Goal: Information Seeking & Learning: Learn about a topic

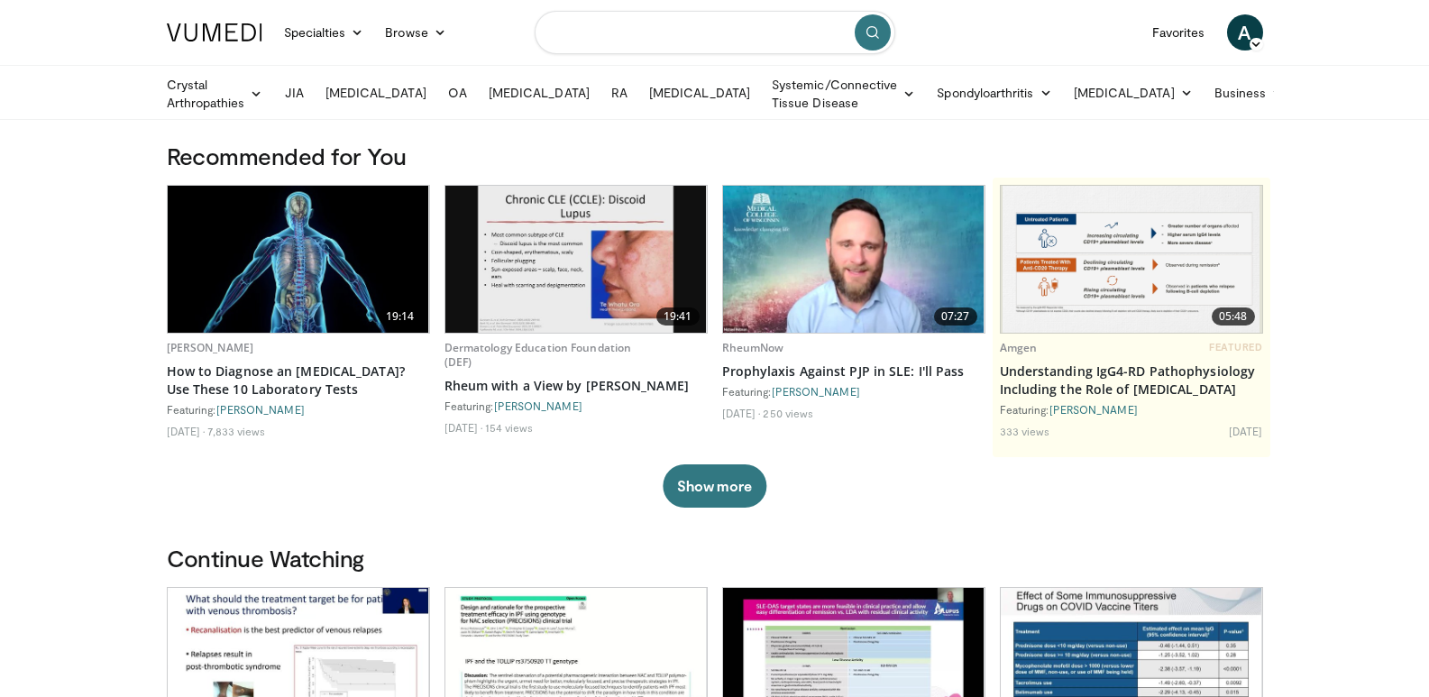
click at [752, 38] on input "Search topics, interventions" at bounding box center [715, 32] width 361 height 43
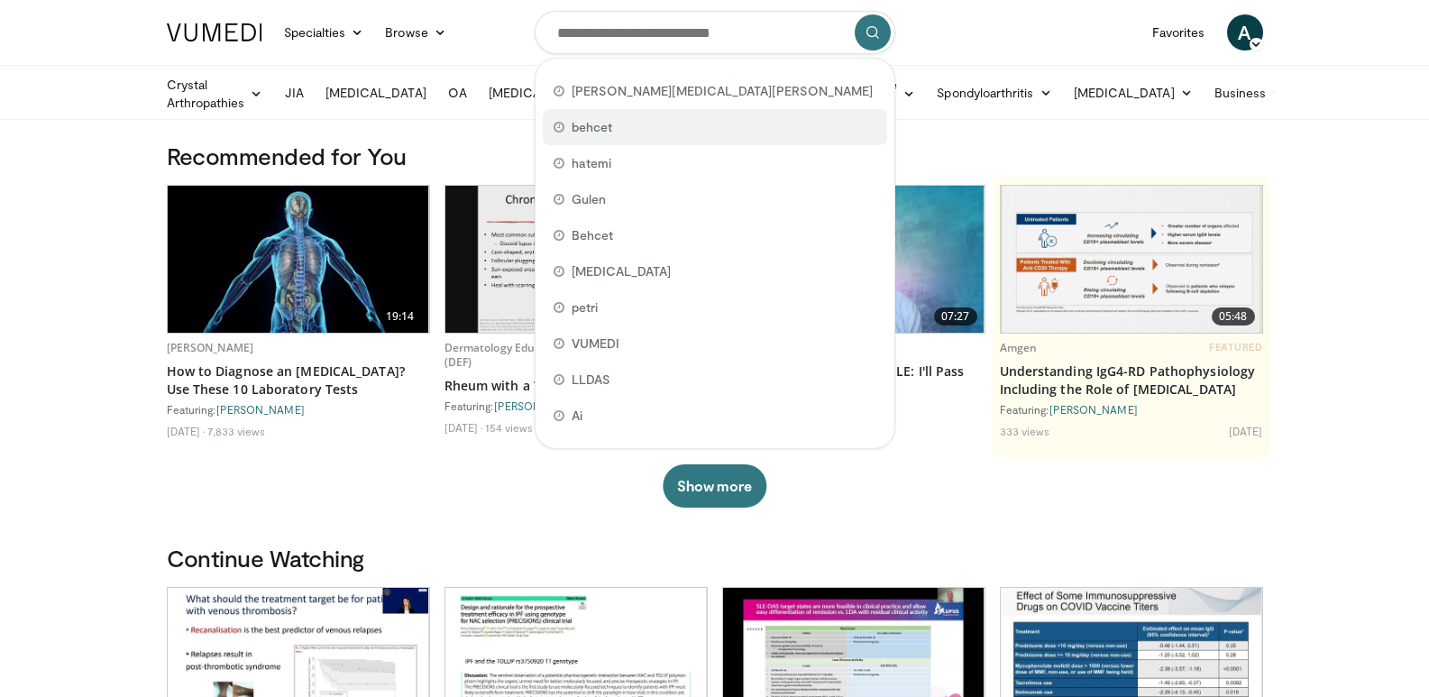
click at [611, 119] on span "behcet" at bounding box center [592, 127] width 41 height 18
type input "******"
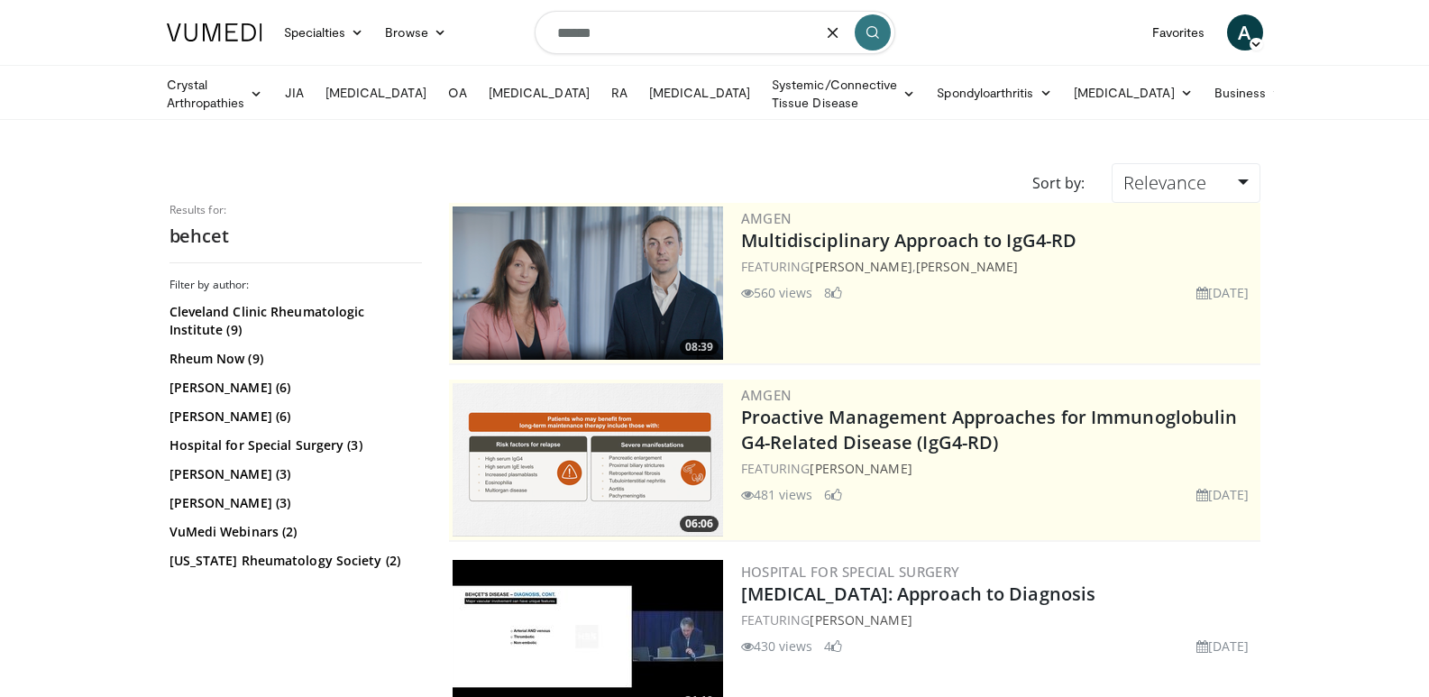
click at [675, 32] on input "******" at bounding box center [715, 32] width 361 height 43
type input "*"
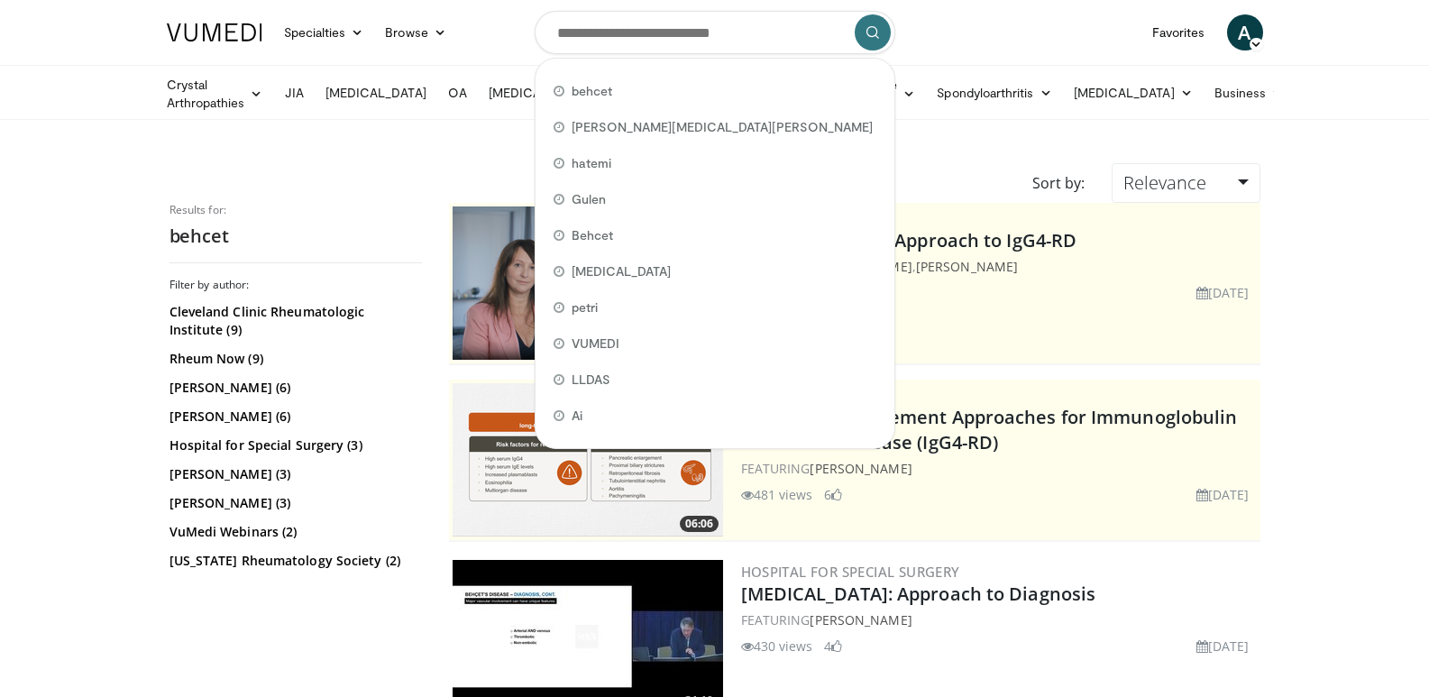
drag, startPoint x: 611, startPoint y: 160, endPoint x: 641, endPoint y: 162, distance: 30.8
click at [611, 161] on span "hatemi" at bounding box center [592, 163] width 40 height 18
type input "******"
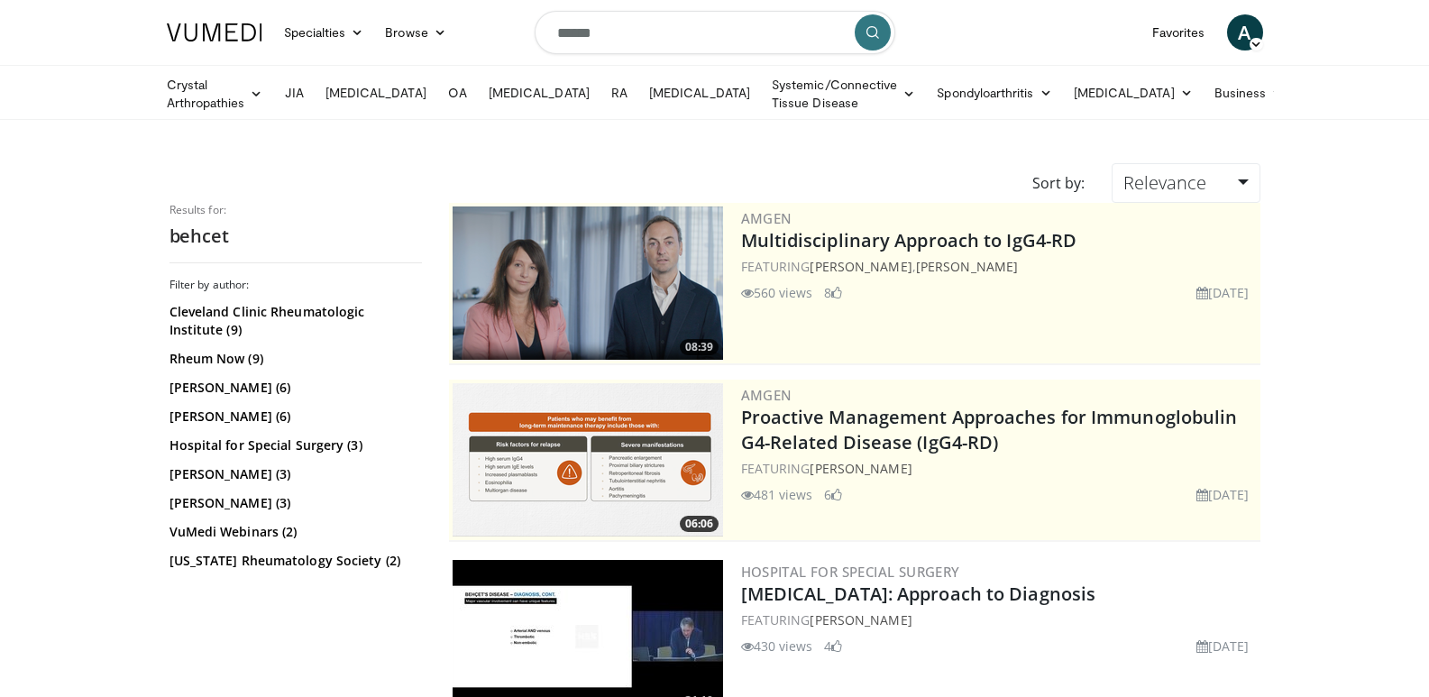
click at [878, 31] on button "submit" at bounding box center [873, 32] width 36 height 36
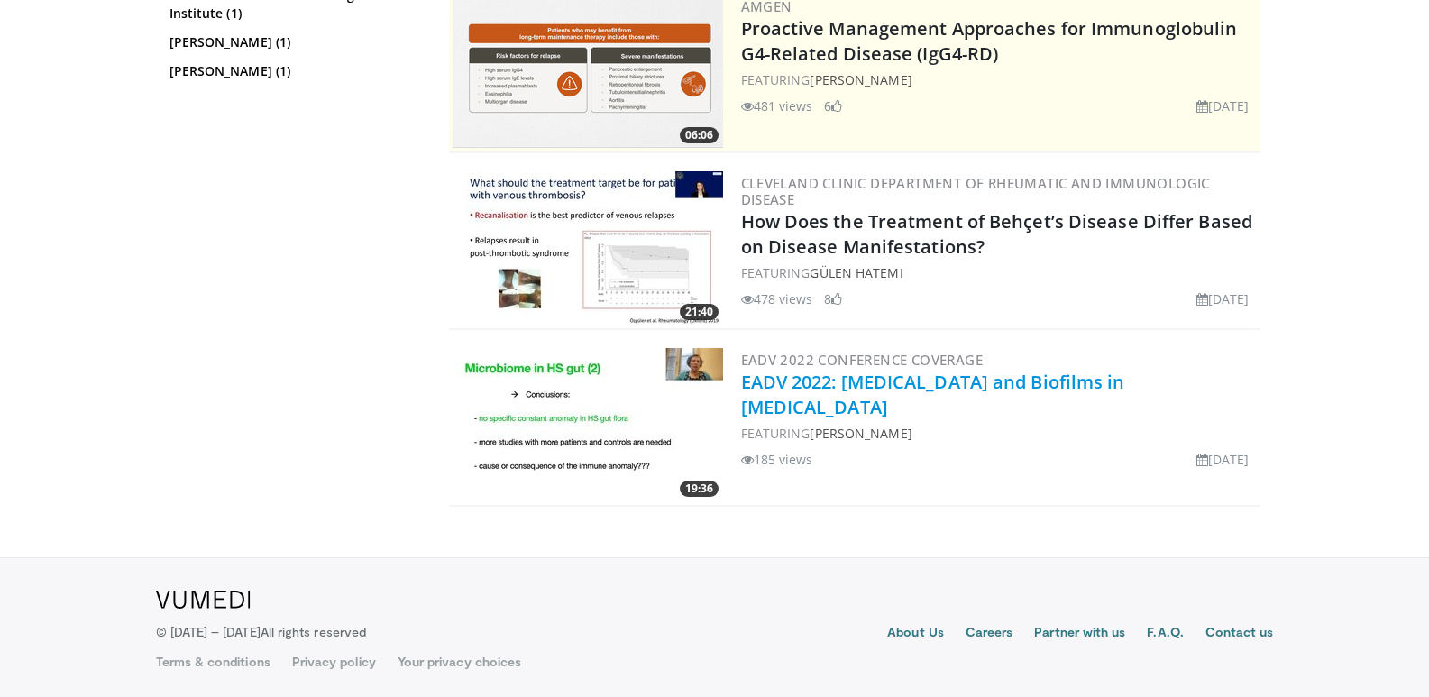
scroll to position [208, 0]
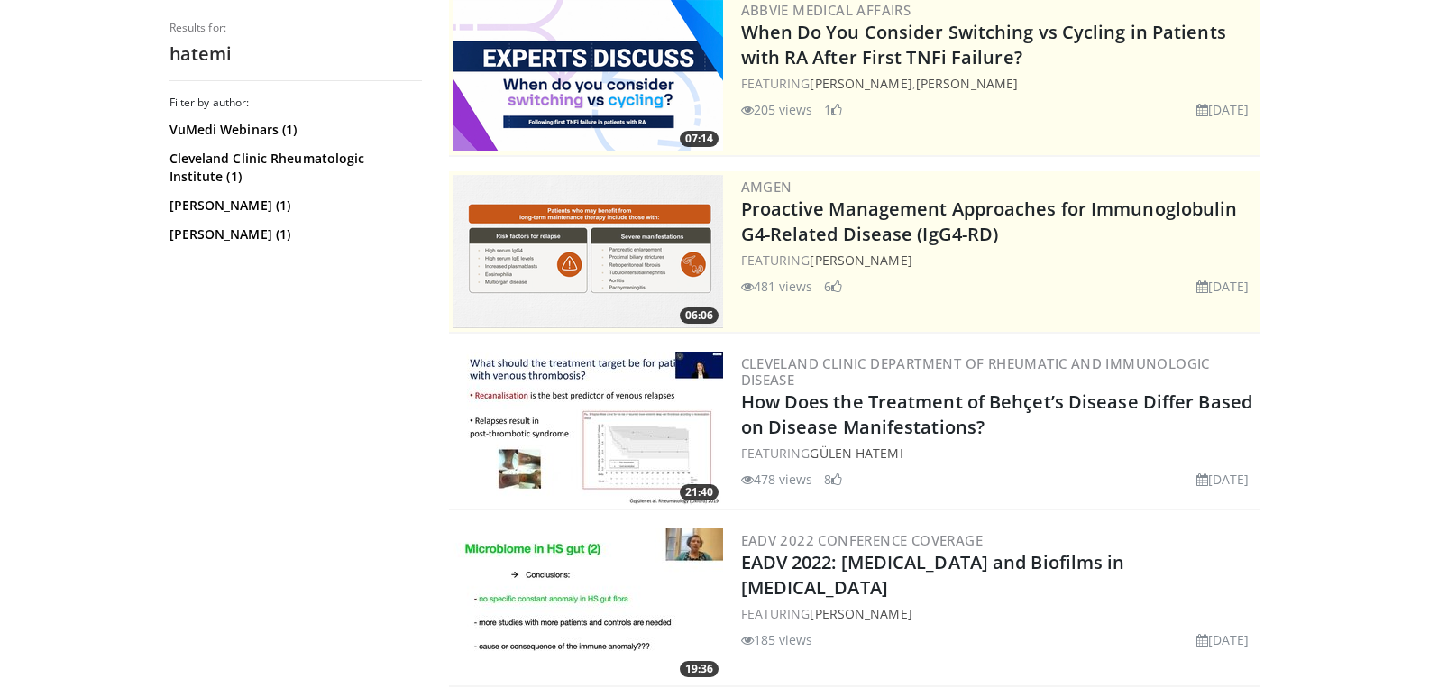
click at [599, 379] on img at bounding box center [588, 428] width 271 height 153
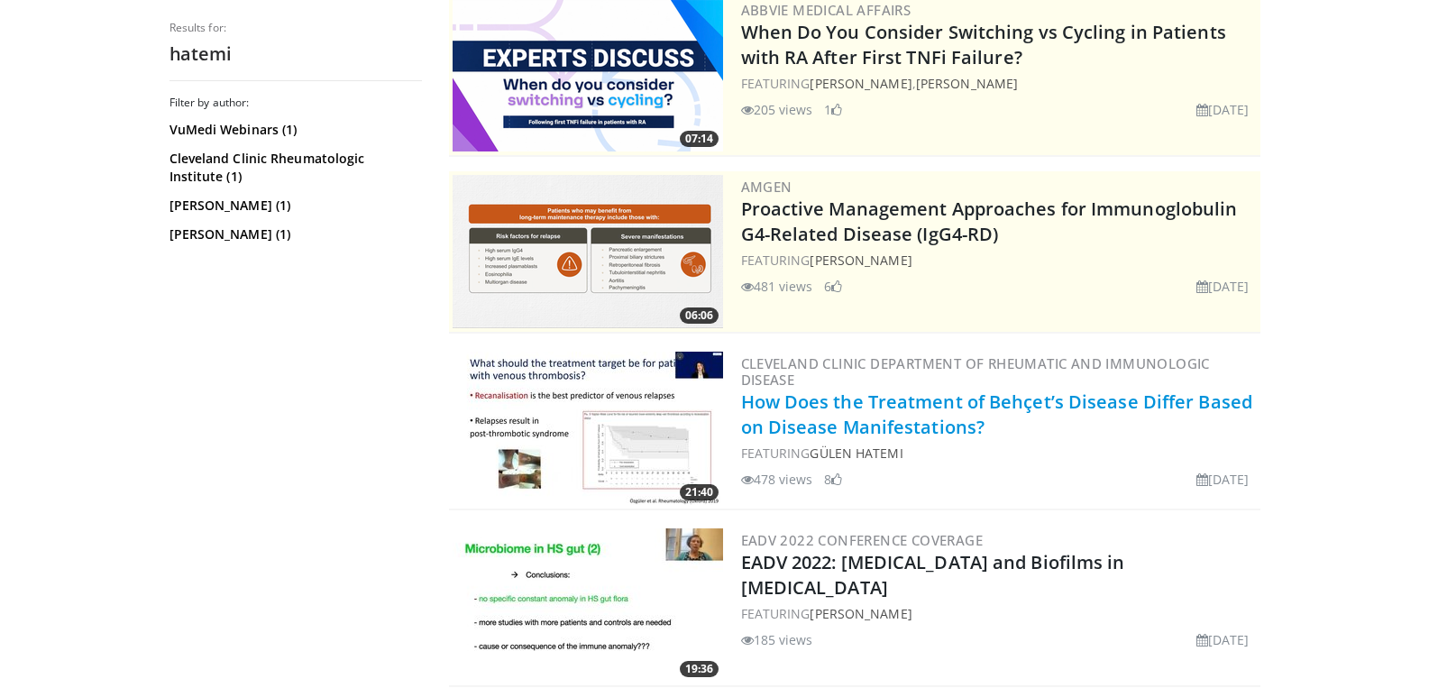
click at [920, 413] on link "How Does the Treatment of Behçet’s Disease Differ Based on Disease Manifestatio…" at bounding box center [997, 415] width 512 height 50
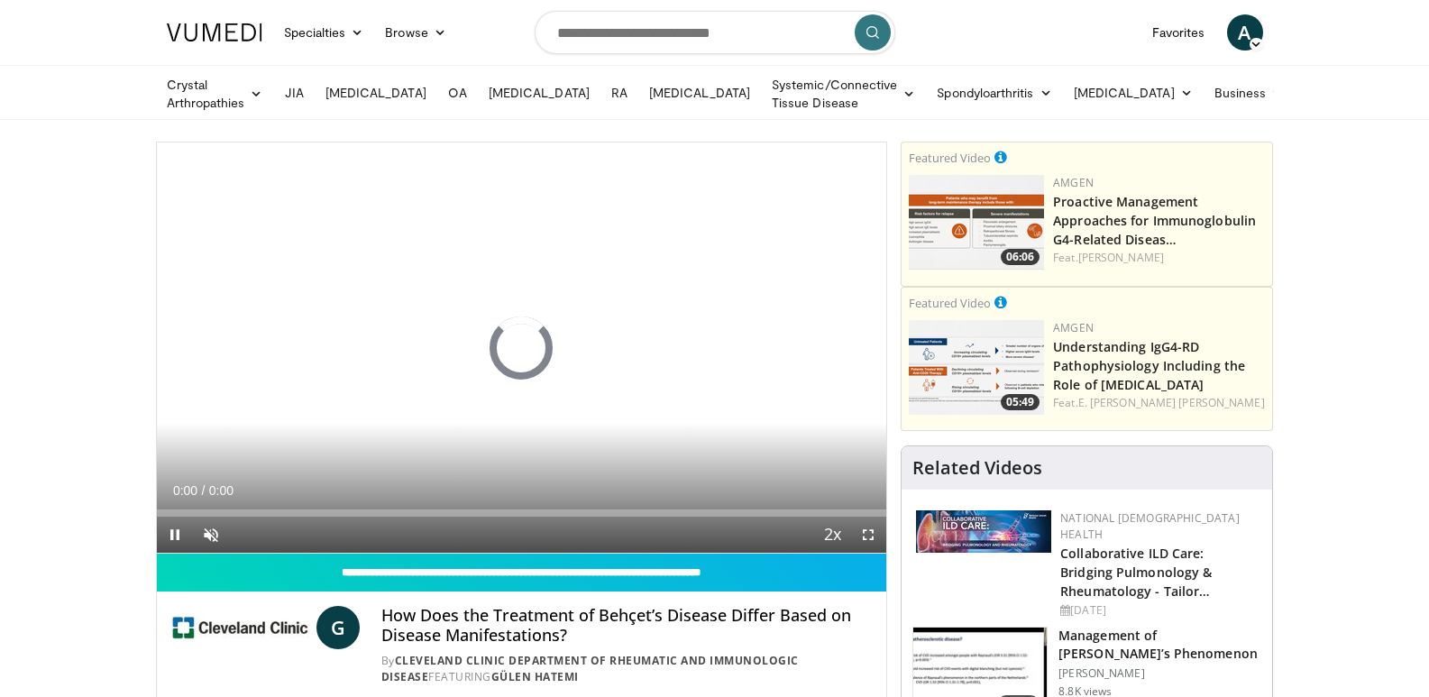
click at [518, 340] on video-js "**********" at bounding box center [522, 347] width 731 height 411
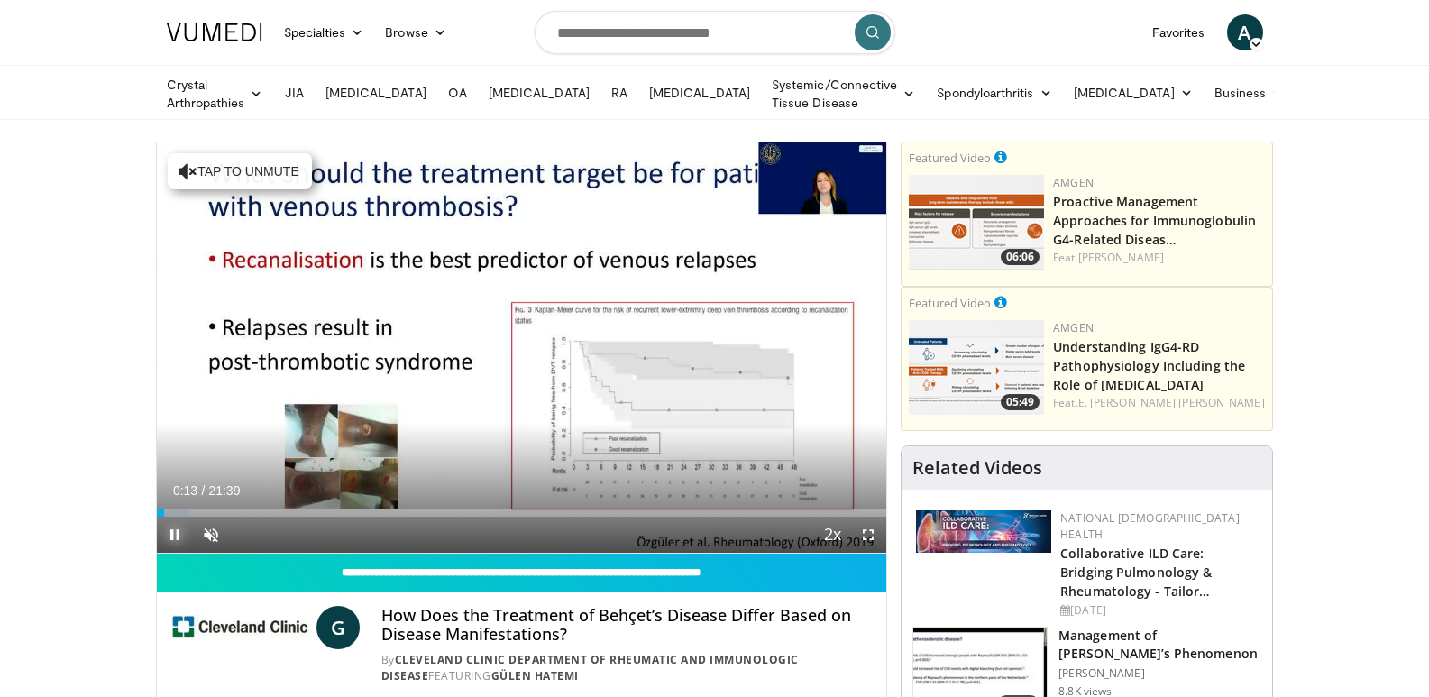
click at [190, 514] on video-js "**********" at bounding box center [522, 347] width 731 height 411
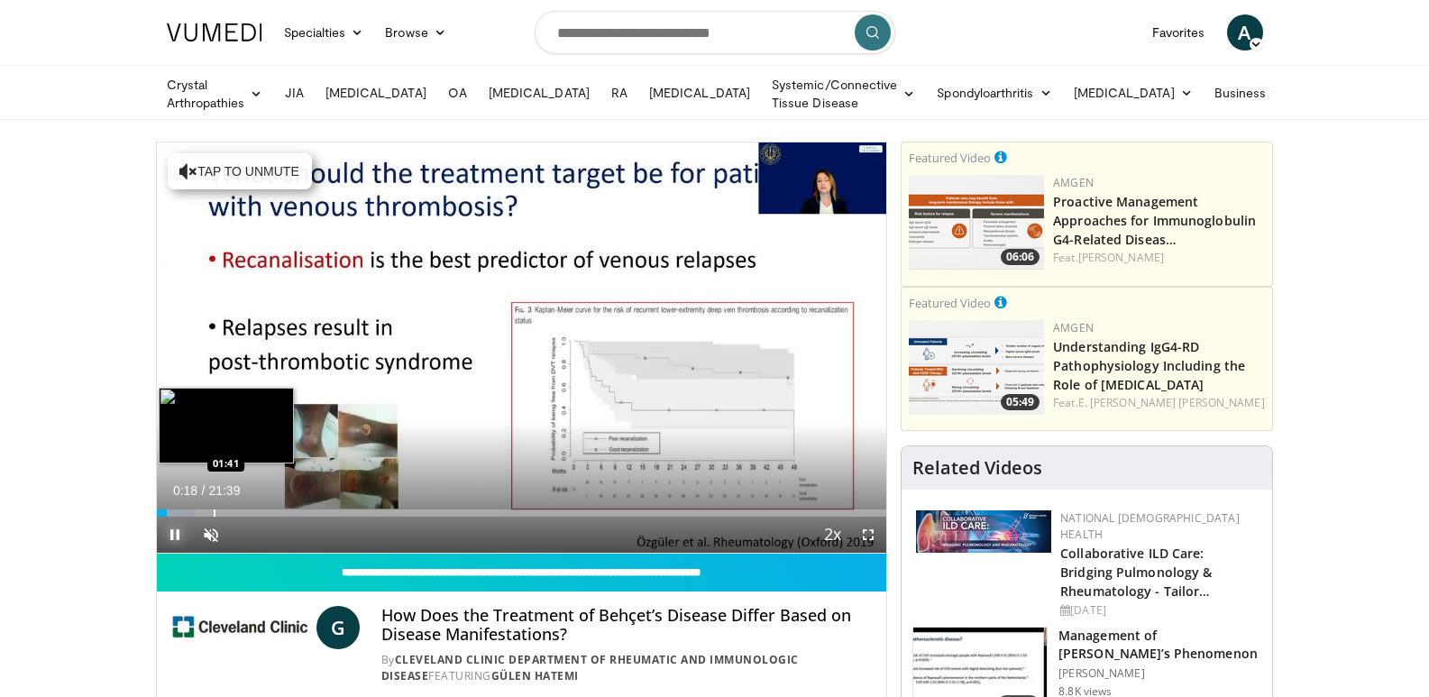
click at [214, 512] on div "Progress Bar" at bounding box center [215, 513] width 2 height 7
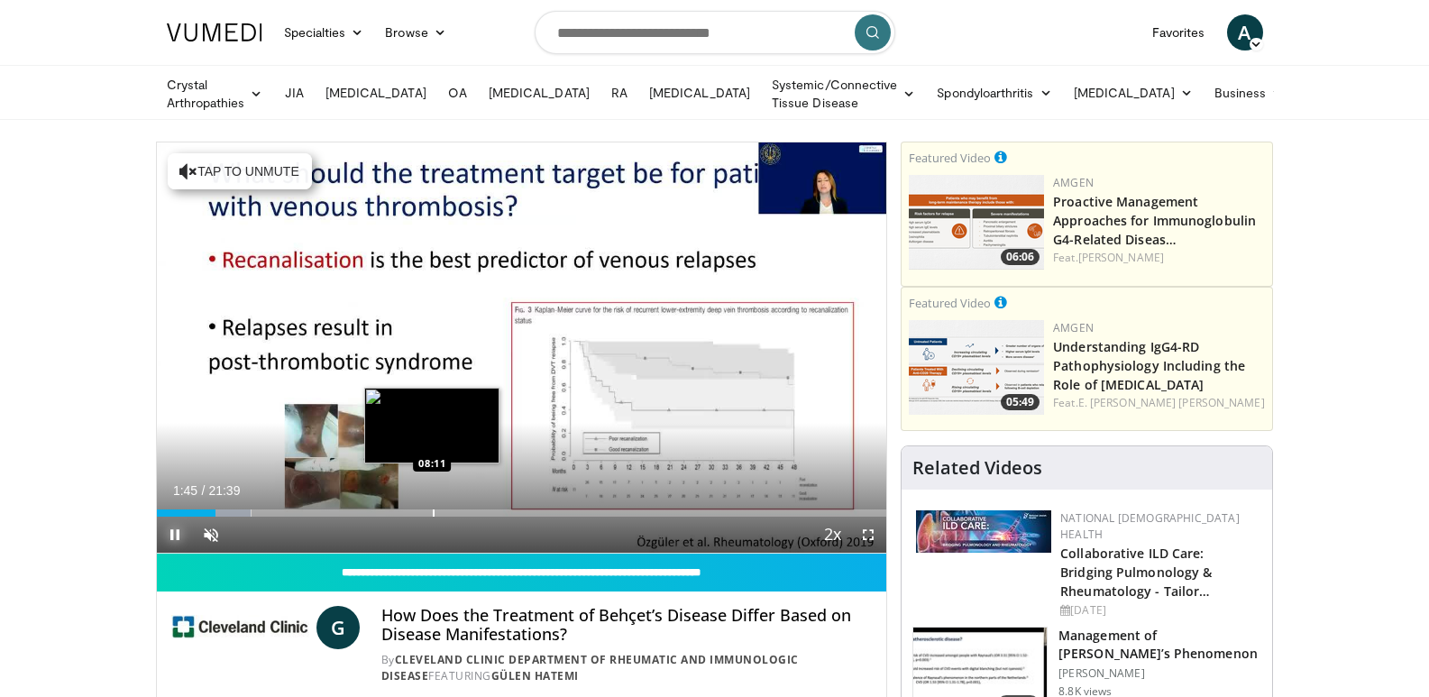
click at [435, 511] on div "Loaded : 12.97% 01:45 08:11" at bounding box center [522, 513] width 731 height 7
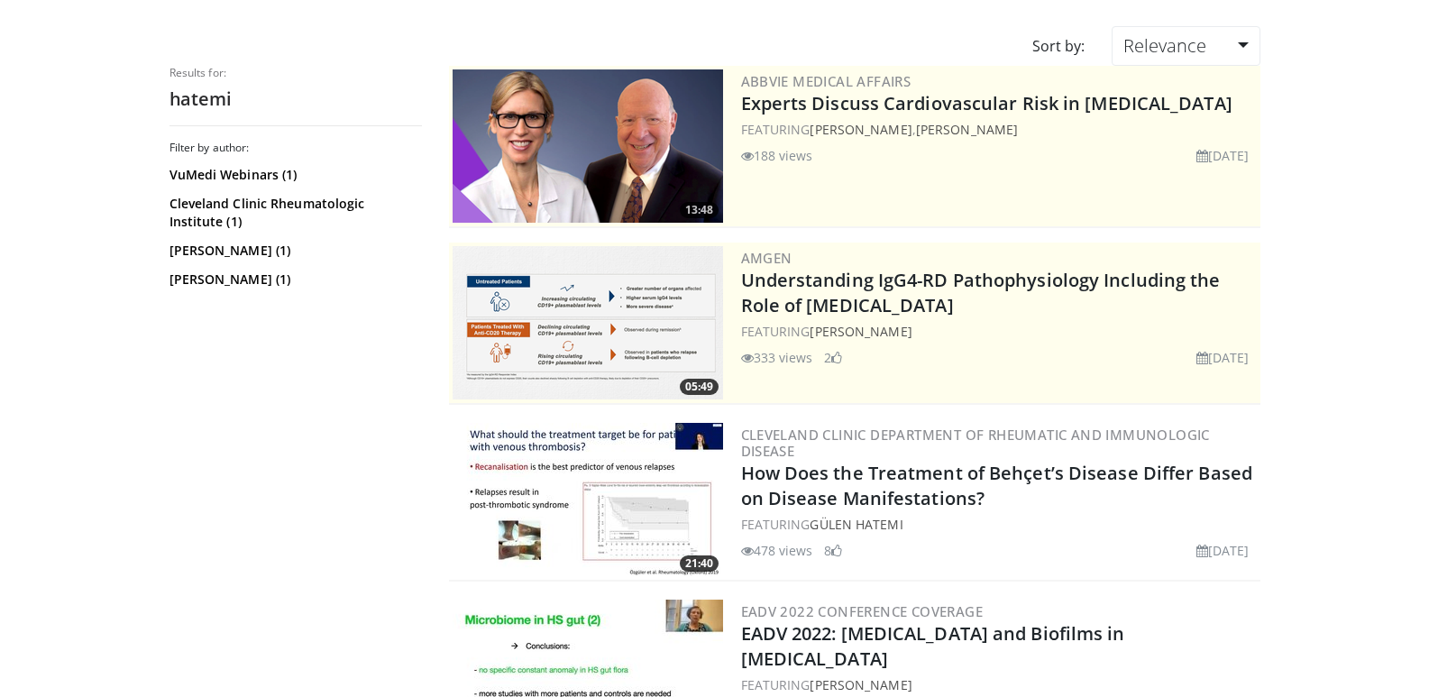
scroll to position [389, 0]
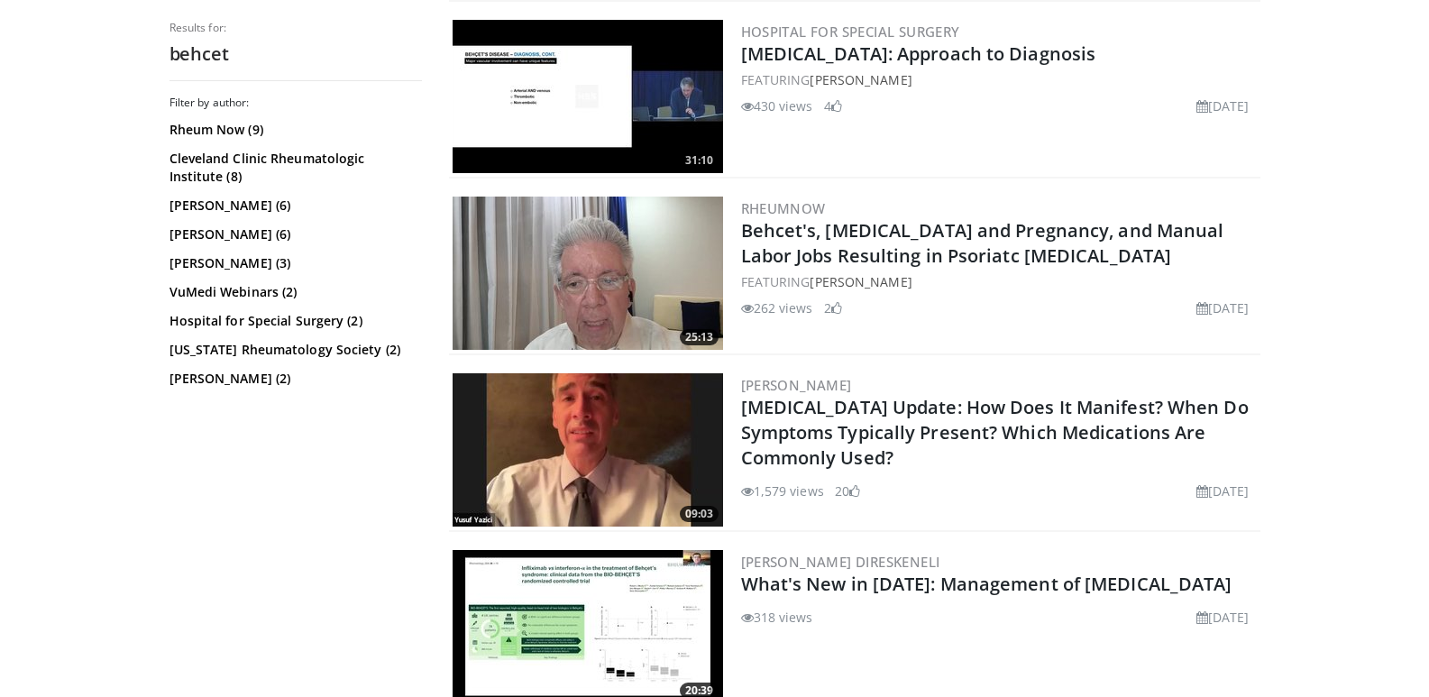
scroll to position [541, 0]
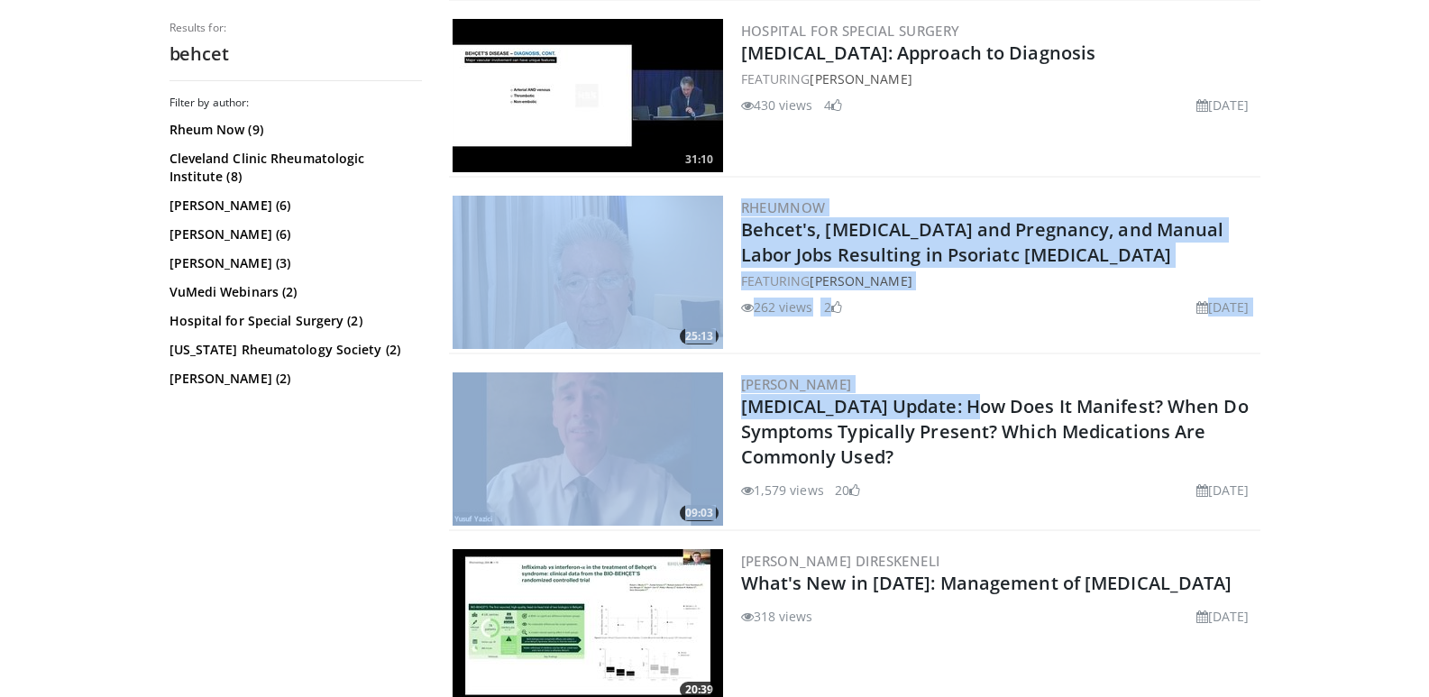
drag, startPoint x: 915, startPoint y: 392, endPoint x: 475, endPoint y: 318, distance: 445.4
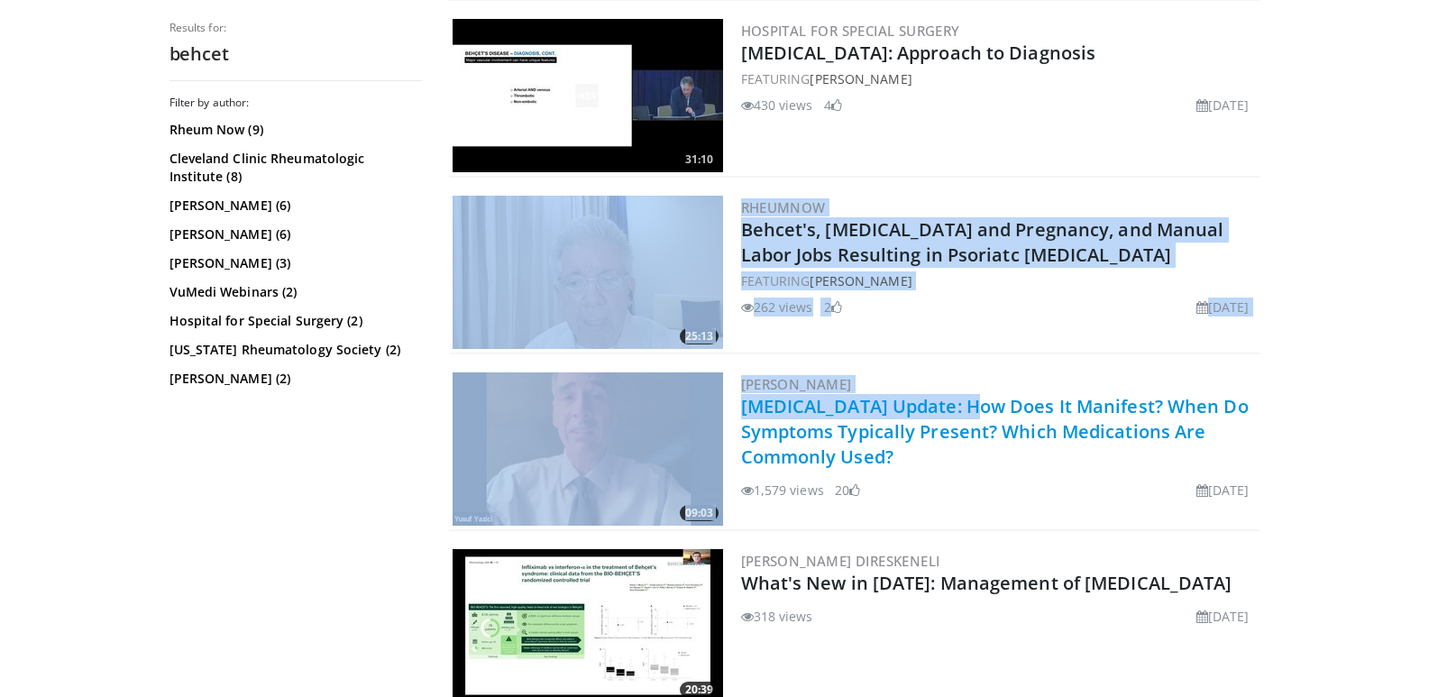
click at [798, 450] on link "[MEDICAL_DATA] Update: How Does It Manifest? When Do Symptoms Typically Present…" at bounding box center [995, 431] width 508 height 75
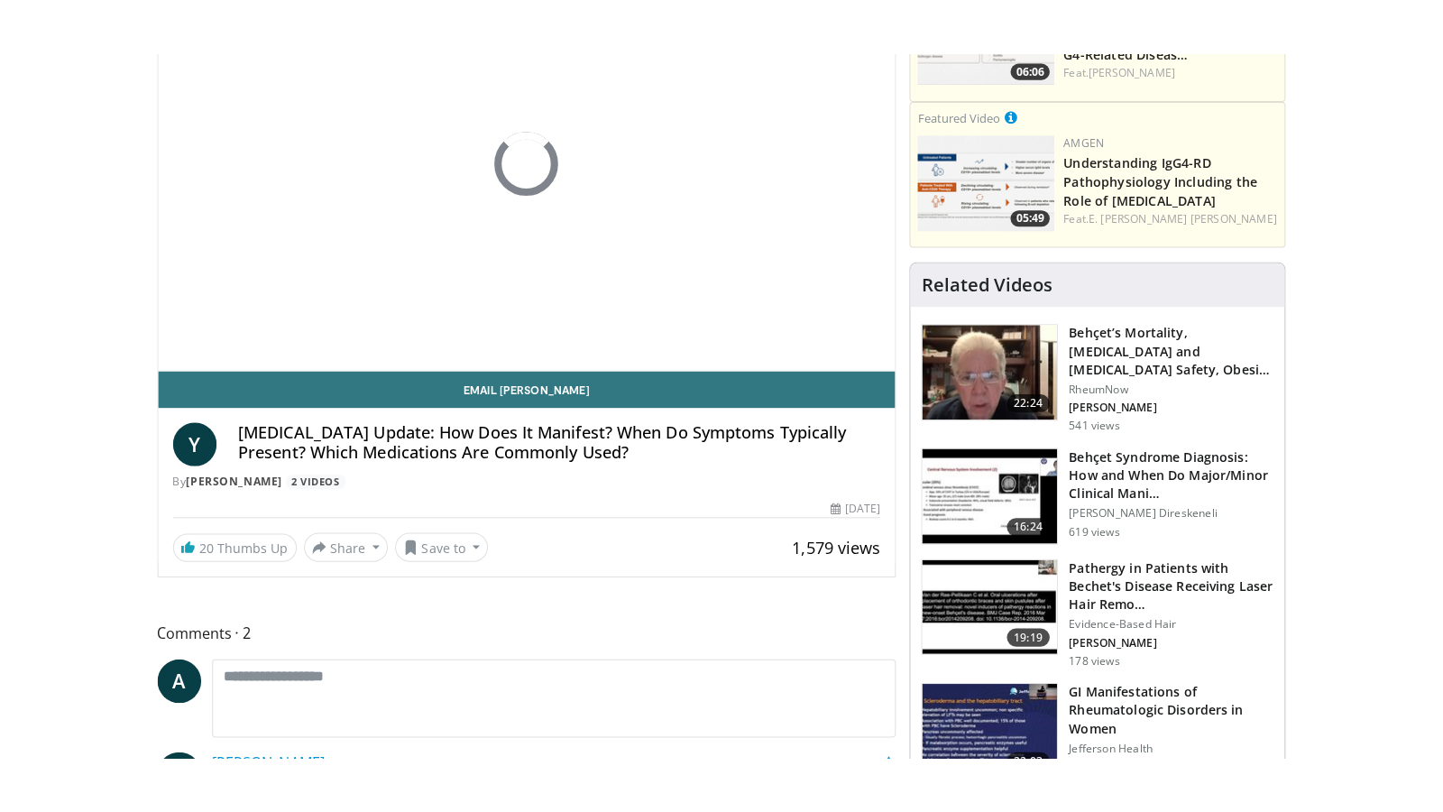
scroll to position [271, 0]
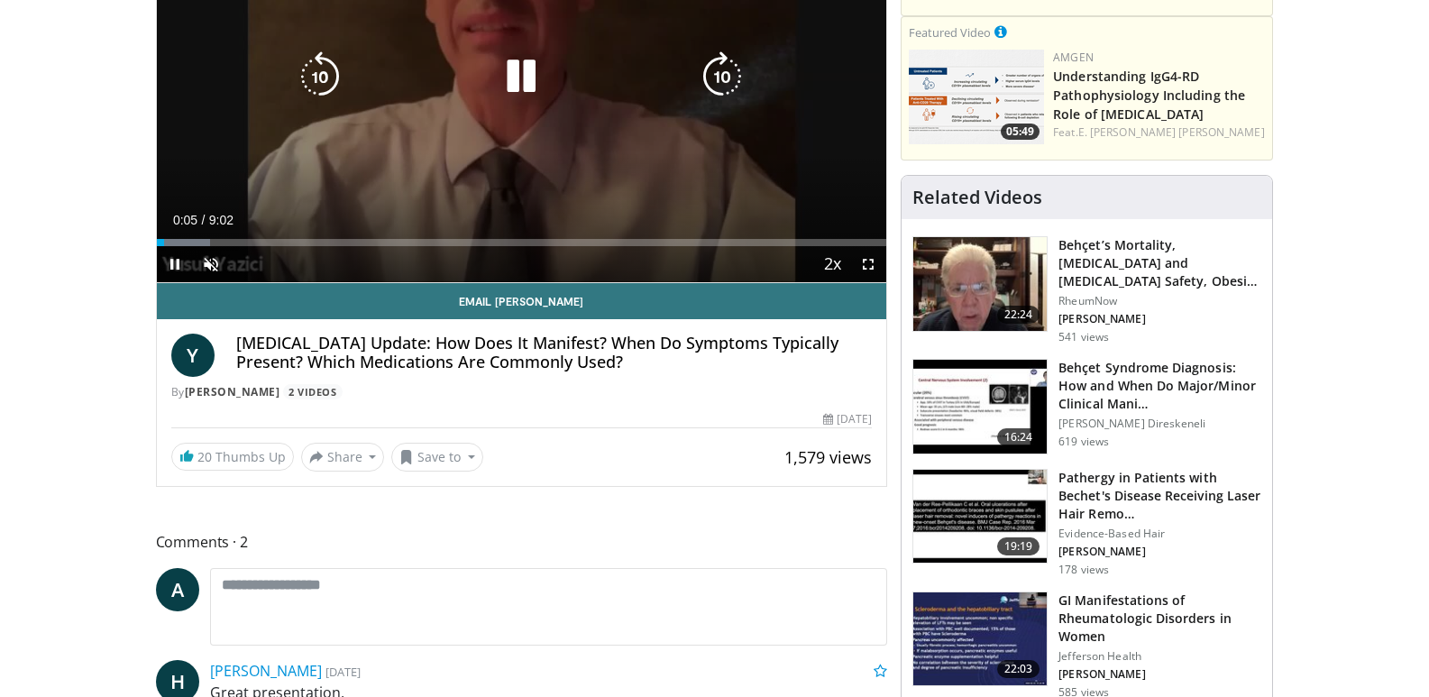
click at [510, 188] on div "10 seconds Tap to unmute" at bounding box center [522, 77] width 731 height 410
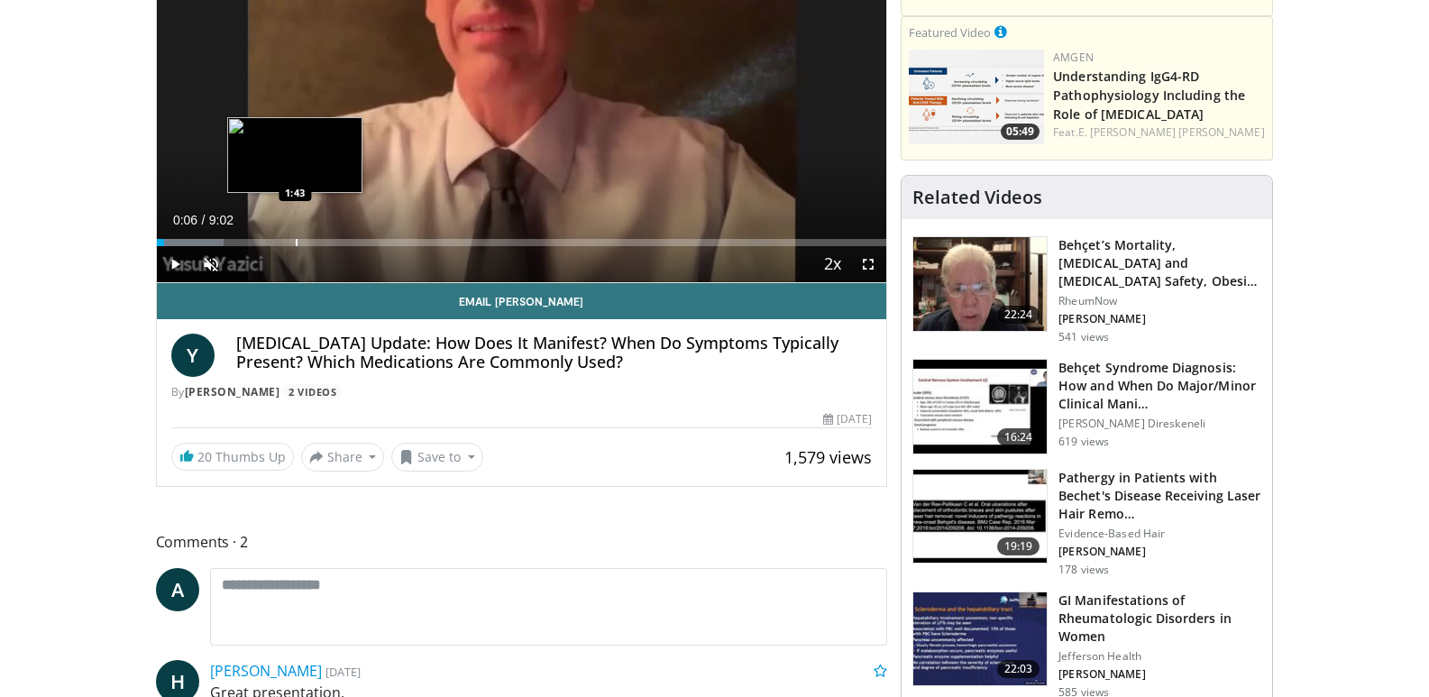
click at [296, 239] on div "Progress Bar" at bounding box center [297, 242] width 2 height 7
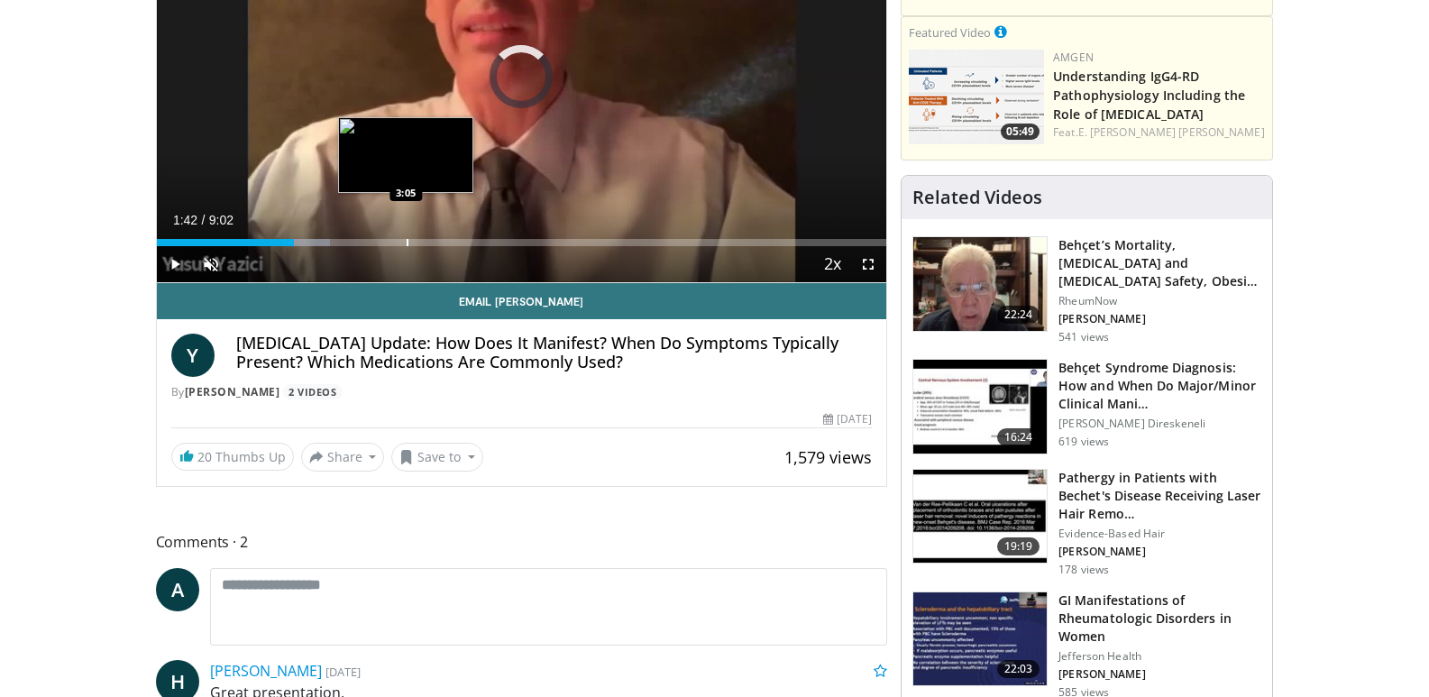
click at [407, 241] on div "Progress Bar" at bounding box center [408, 242] width 2 height 7
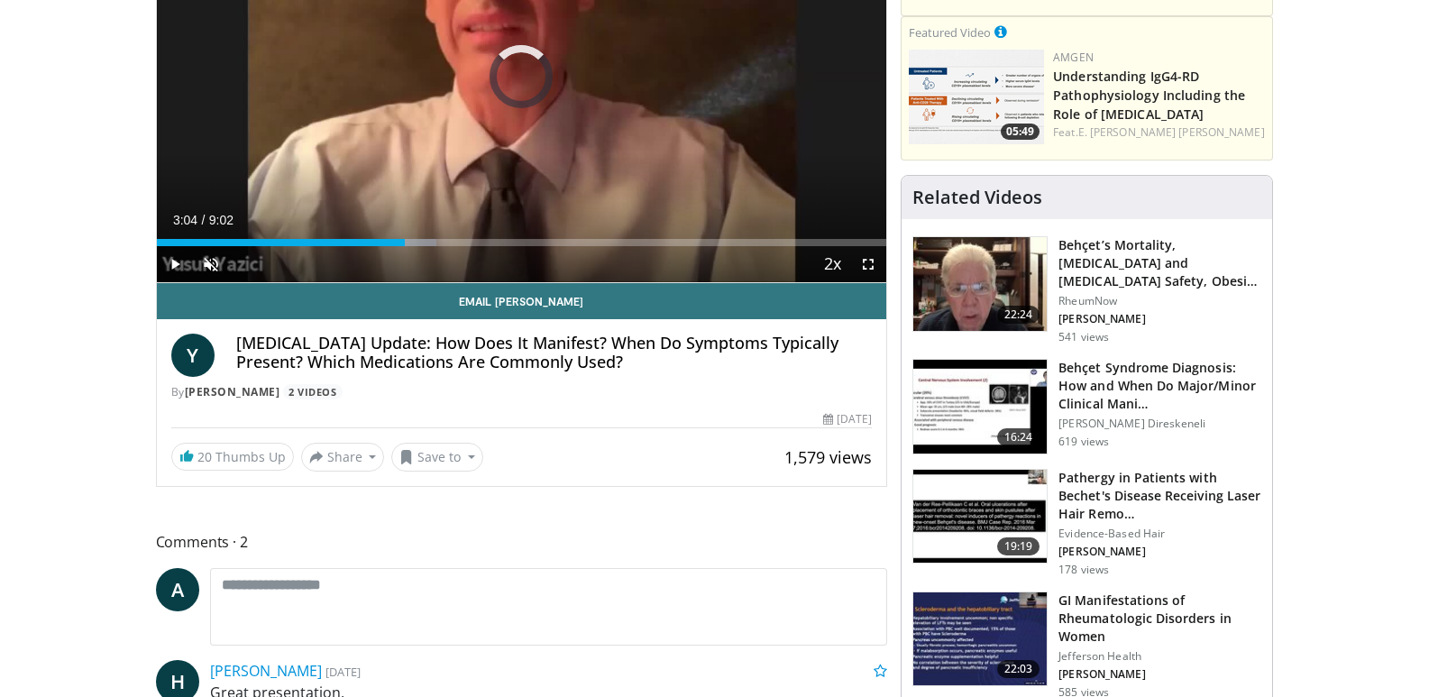
click at [608, 242] on div "Loaded : 38.41% 3:04 5:35" at bounding box center [522, 242] width 731 height 7
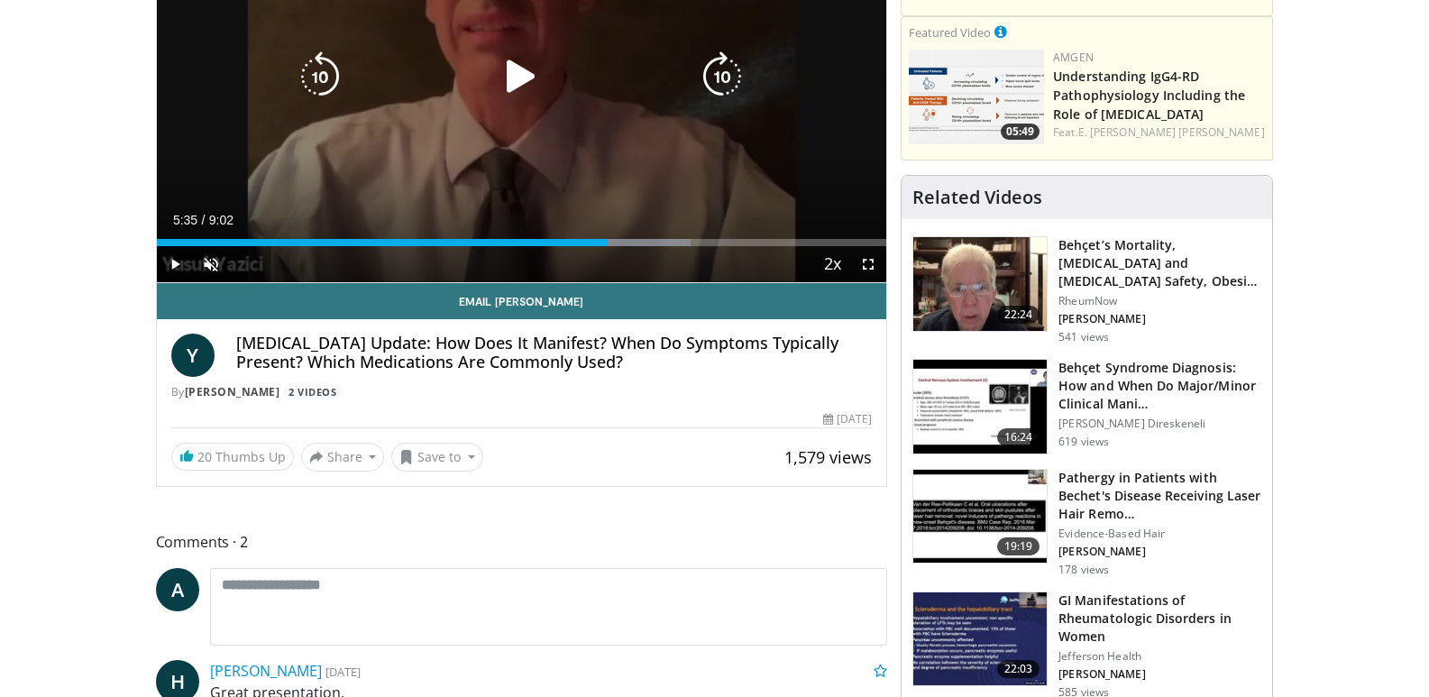
click at [567, 157] on div "10 seconds Tap to unmute" at bounding box center [522, 77] width 731 height 410
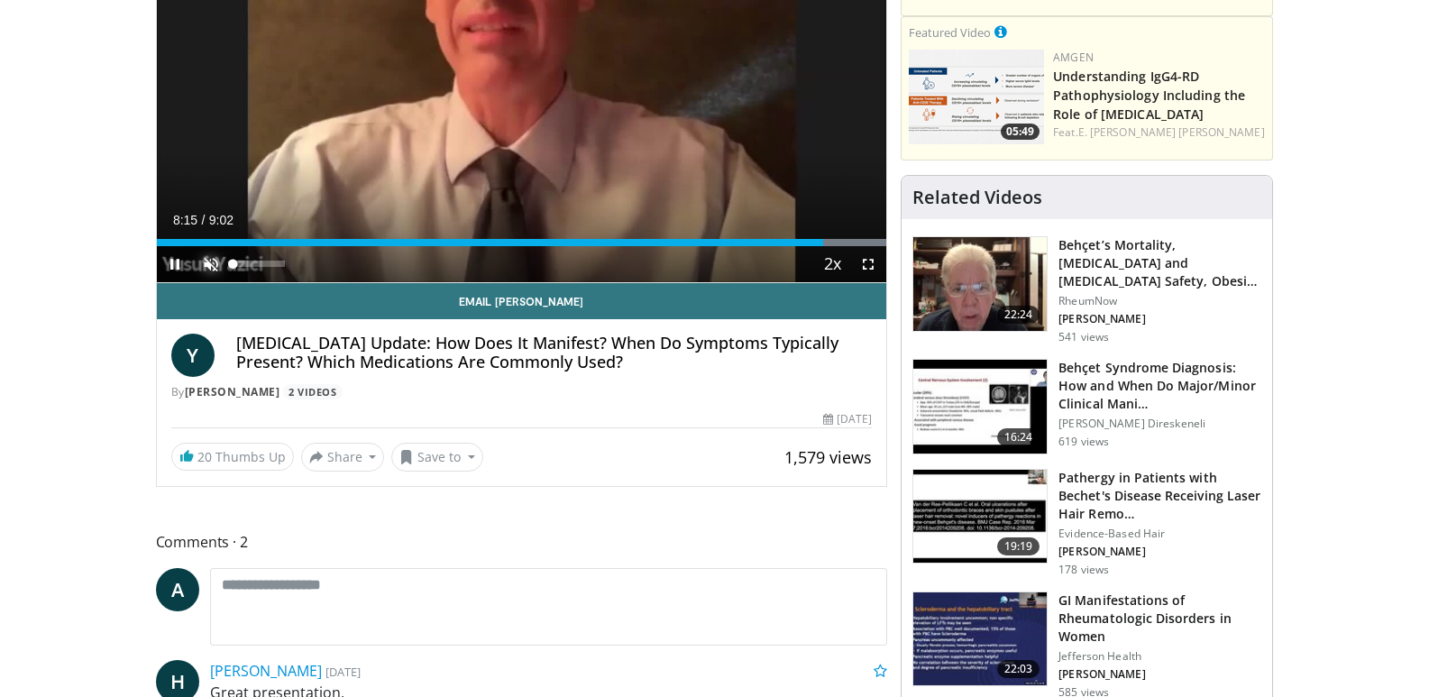
click at [216, 267] on span "Video Player" at bounding box center [211, 264] width 36 height 36
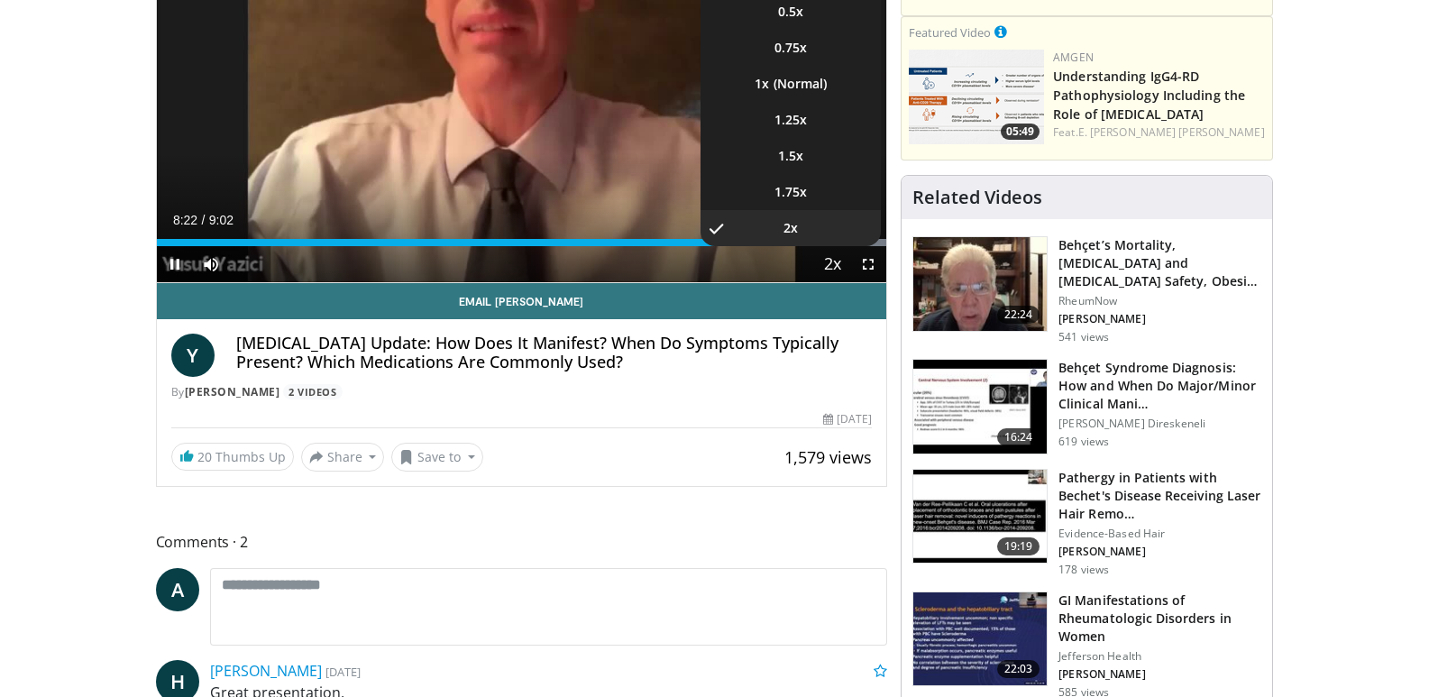
click at [839, 261] on span "Video Player" at bounding box center [832, 265] width 25 height 36
click at [834, 264] on span "Video Player" at bounding box center [832, 265] width 25 height 36
click at [834, 264] on video-js "**********" at bounding box center [522, 77] width 731 height 411
click at [773, 124] on li "1.25x" at bounding box center [791, 120] width 180 height 36
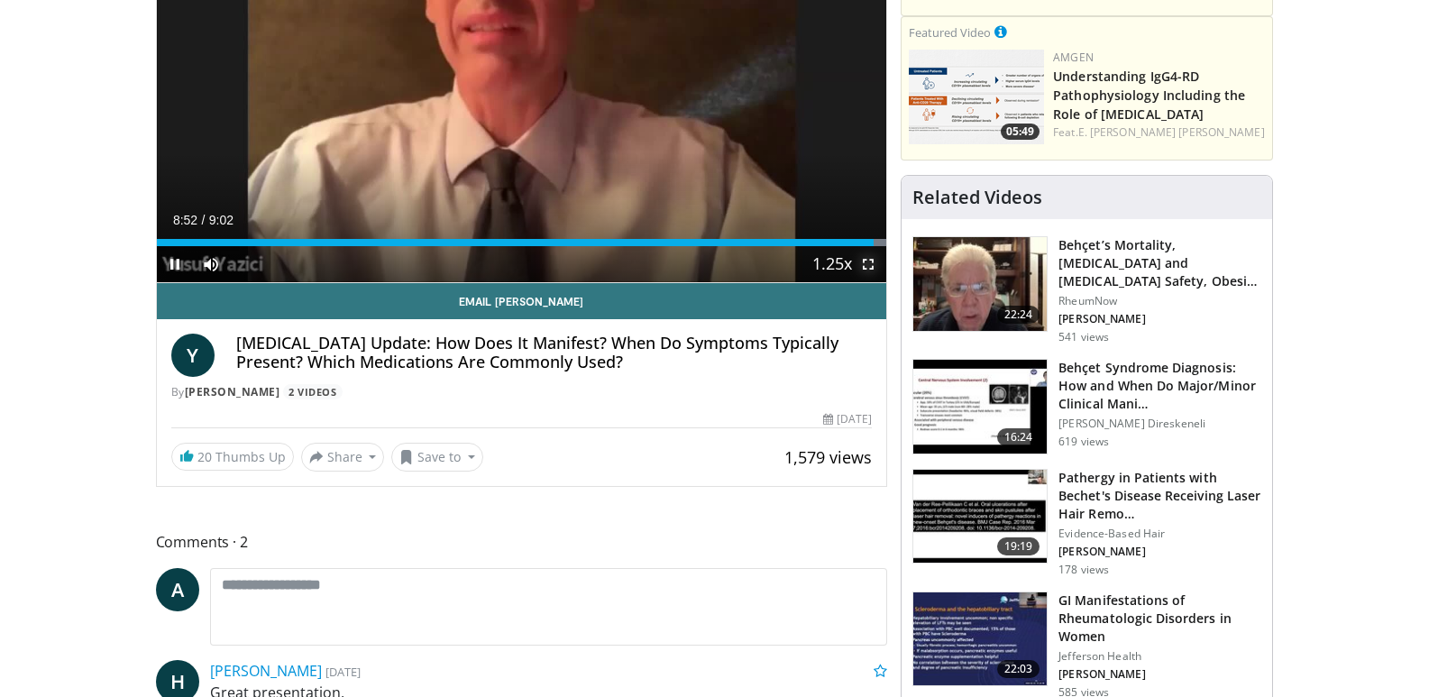
click at [864, 259] on span "Video Player" at bounding box center [868, 264] width 36 height 36
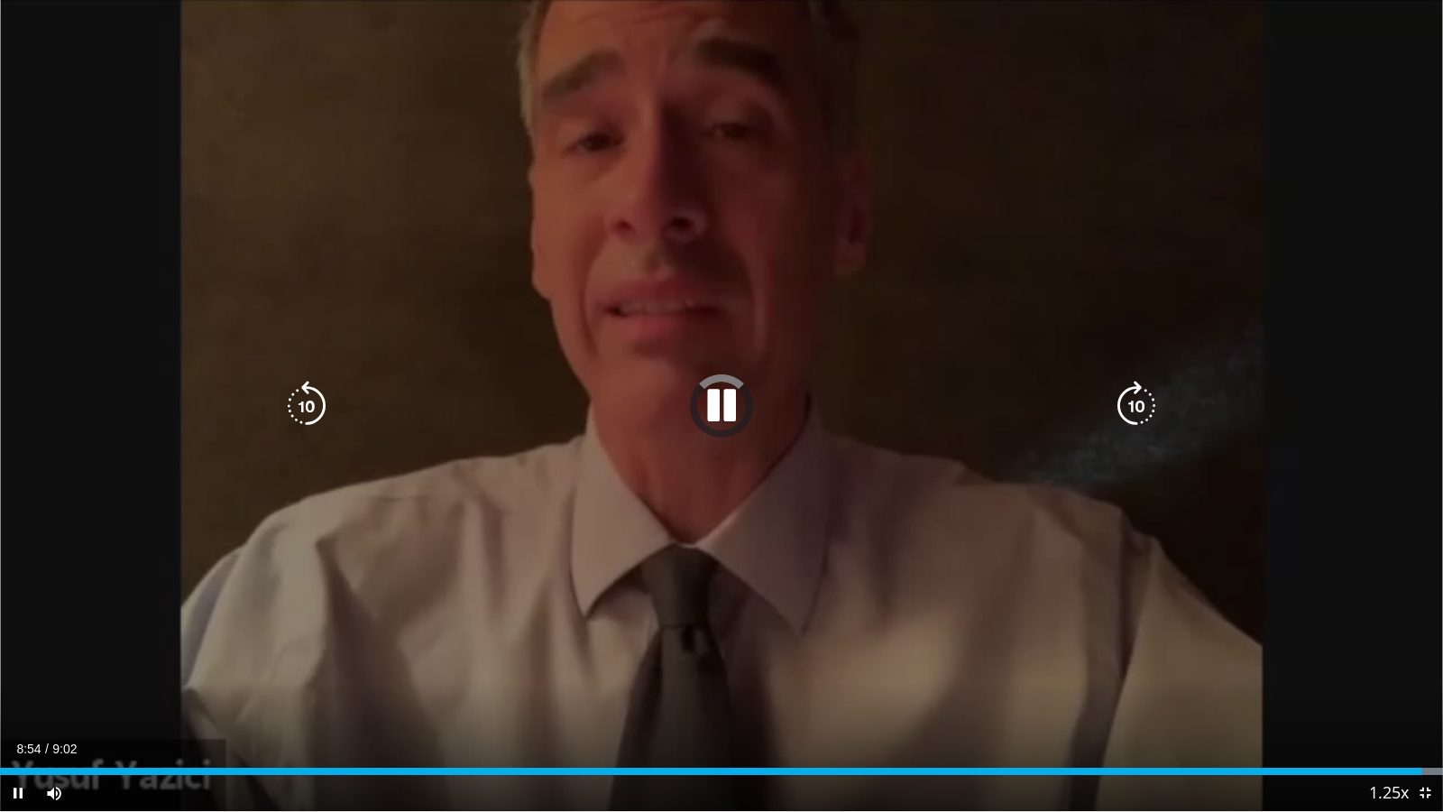
click at [903, 513] on div "10 seconds Tap to unmute" at bounding box center [721, 405] width 1443 height 811
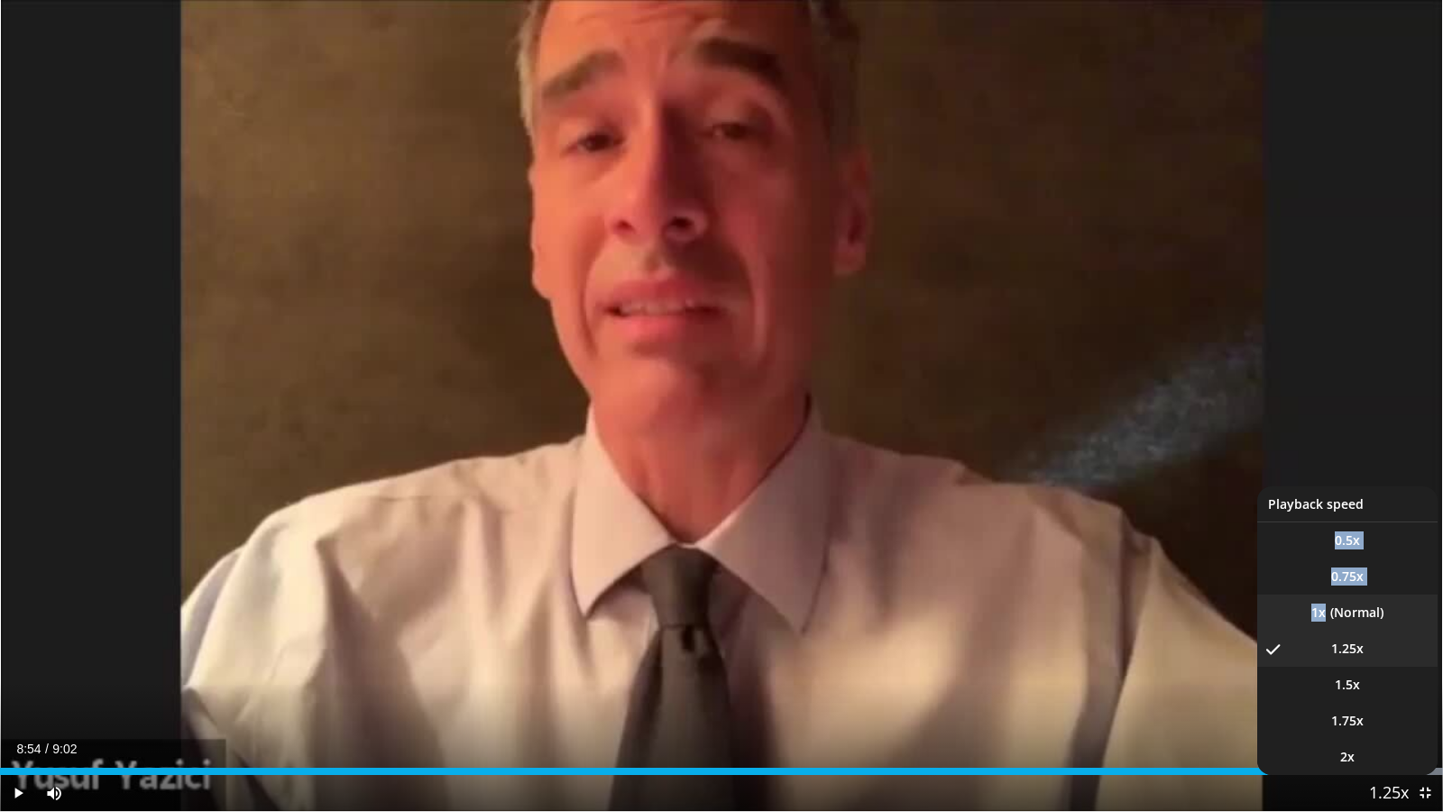
drag, startPoint x: 1389, startPoint y: 791, endPoint x: 1343, endPoint y: 608, distance: 188.8
click at [1371, 696] on div "1.25x Playback Rate 0.5x 0.75x 1x 1.25x , selected 1.5x 1.75x 2x" at bounding box center [1389, 793] width 36 height 36
click at [1343, 608] on li "1x" at bounding box center [1347, 612] width 180 height 36
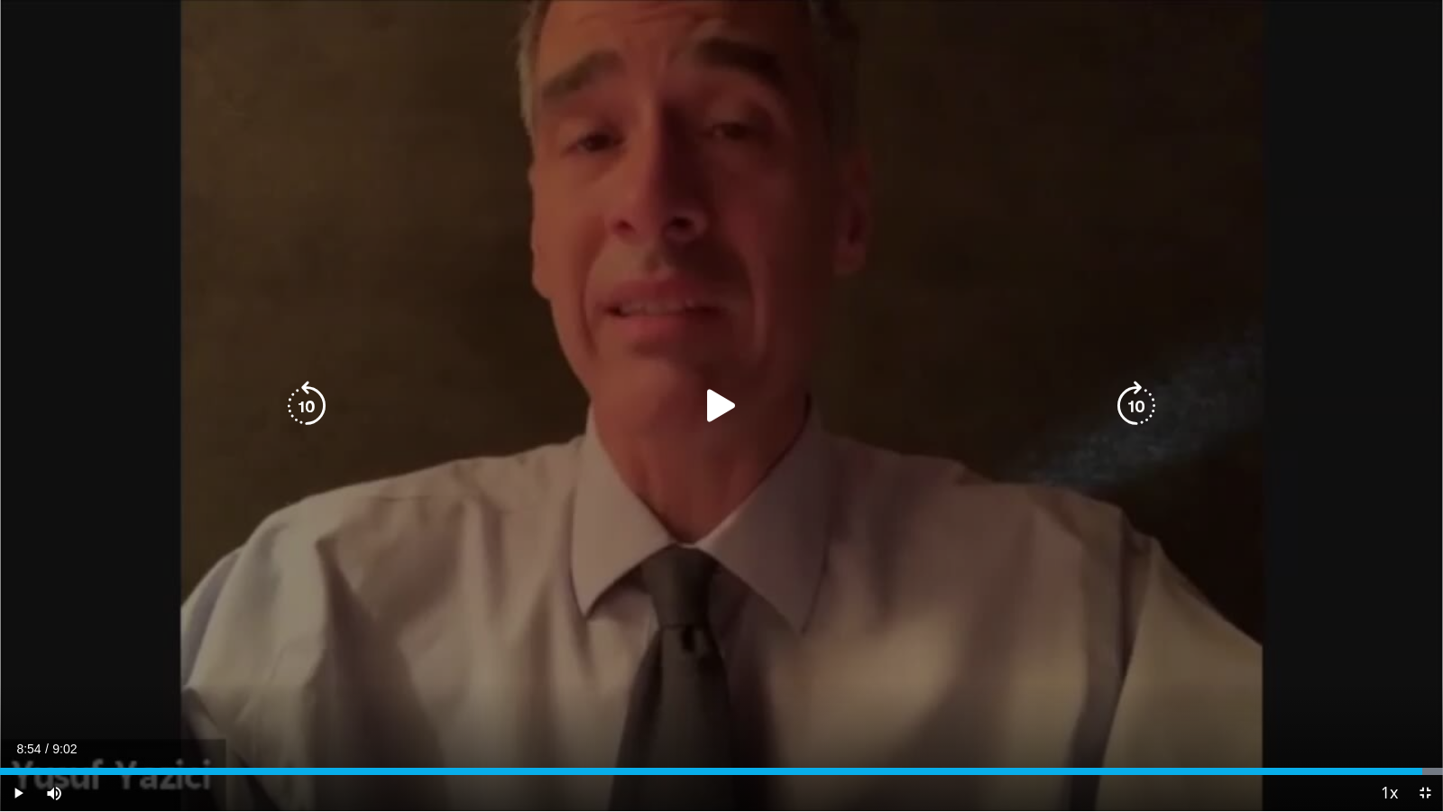
click at [734, 408] on icon "Video Player" at bounding box center [721, 406] width 51 height 51
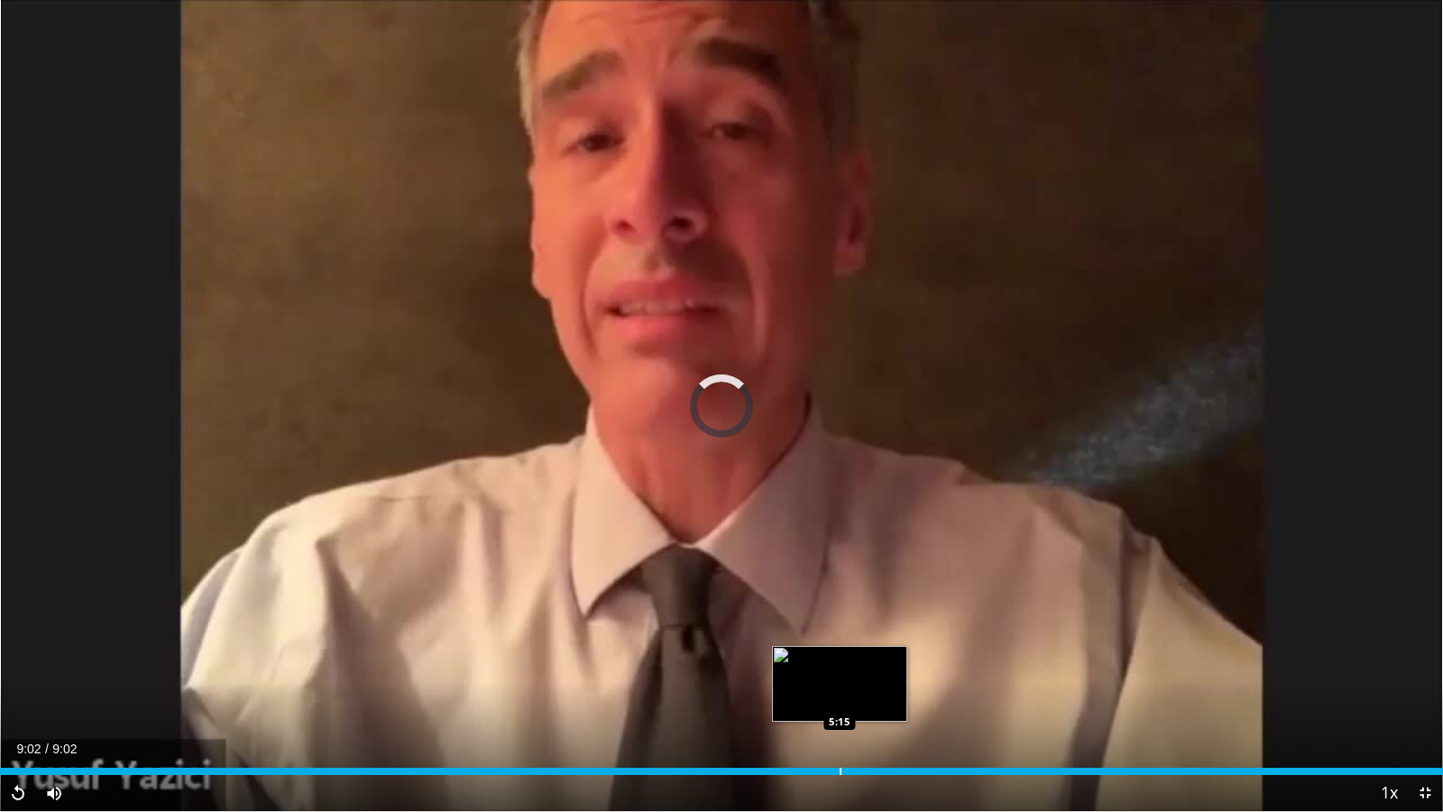
click at [840, 696] on div "Progress Bar" at bounding box center [841, 770] width 2 height 7
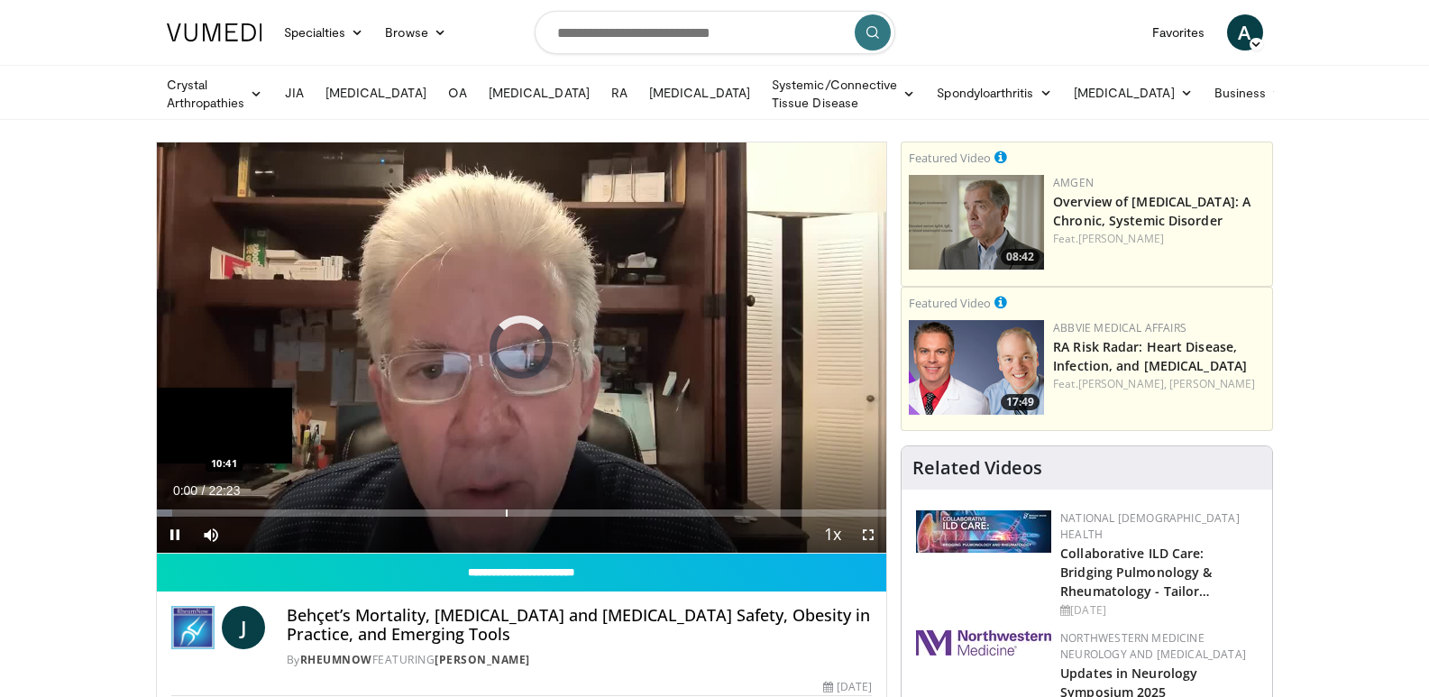
click at [506, 510] on div "Progress Bar" at bounding box center [507, 513] width 2 height 7
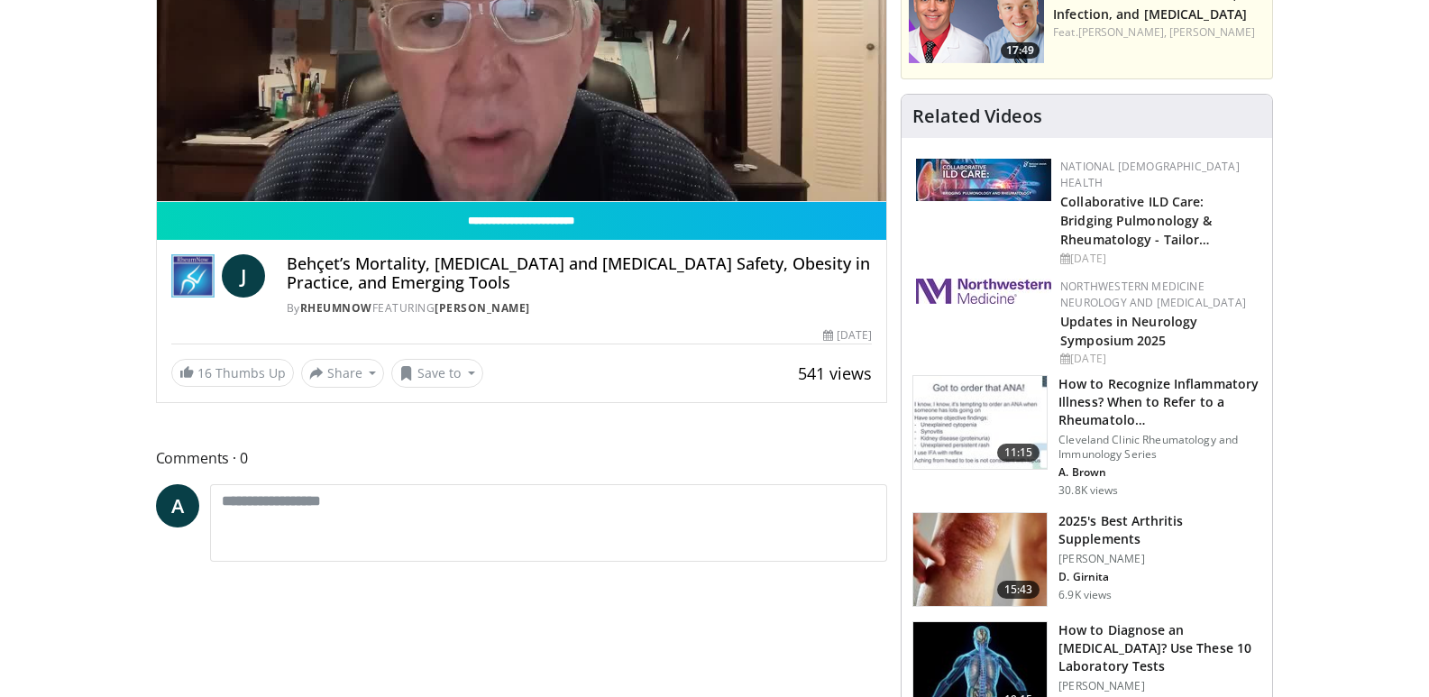
scroll to position [361, 0]
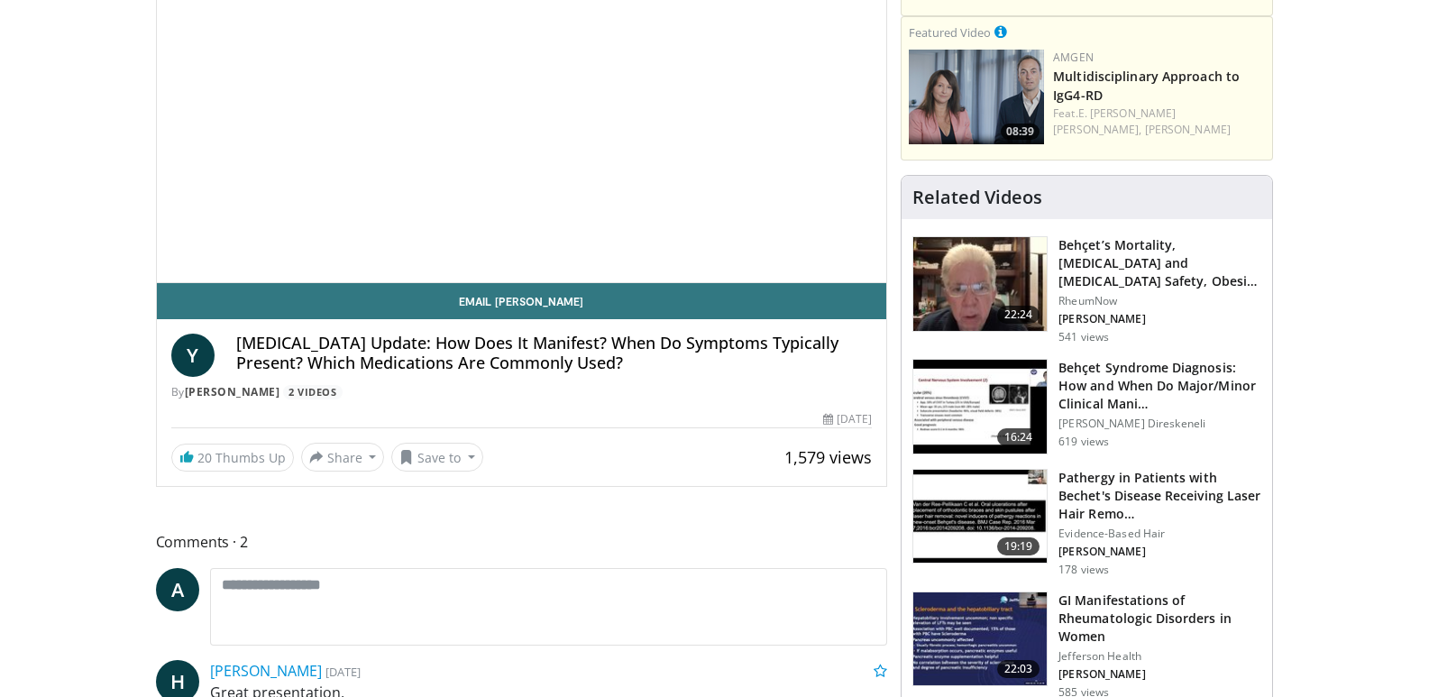
scroll to position [271, 0]
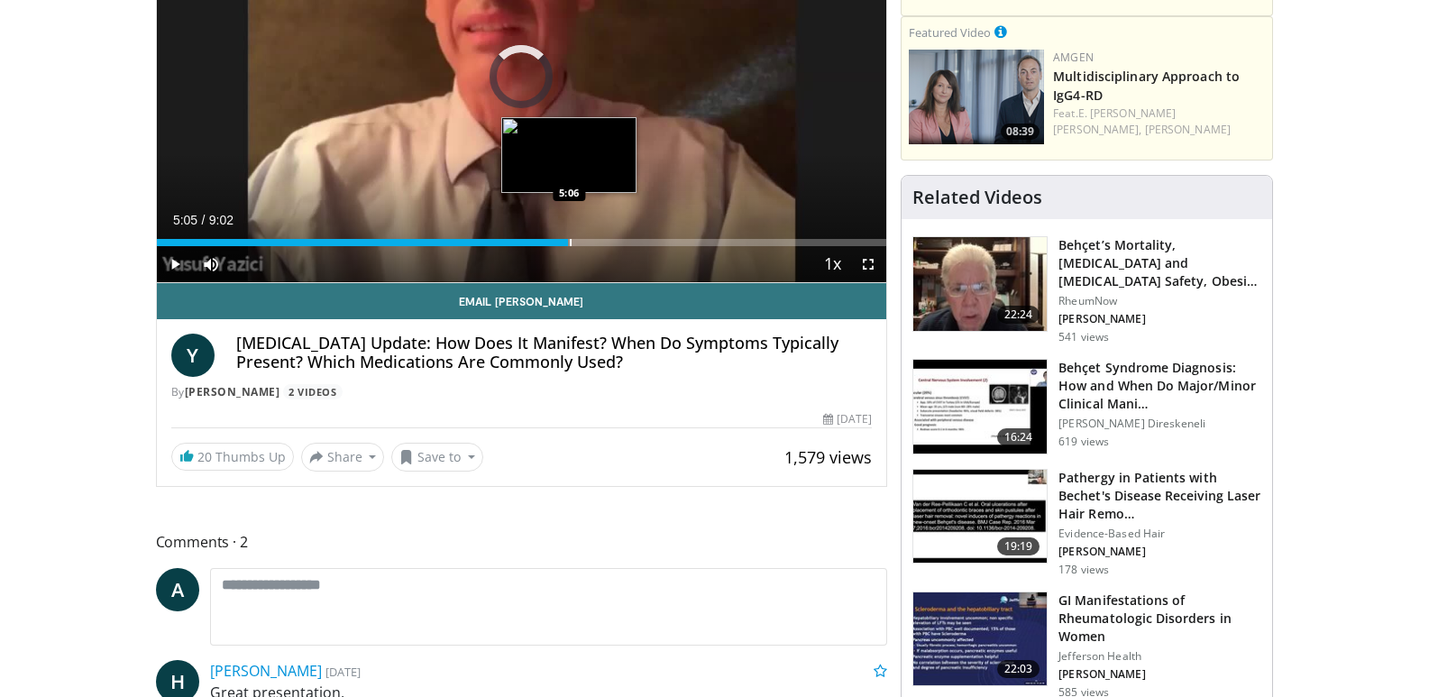
click at [570, 239] on div "Progress Bar" at bounding box center [571, 242] width 2 height 7
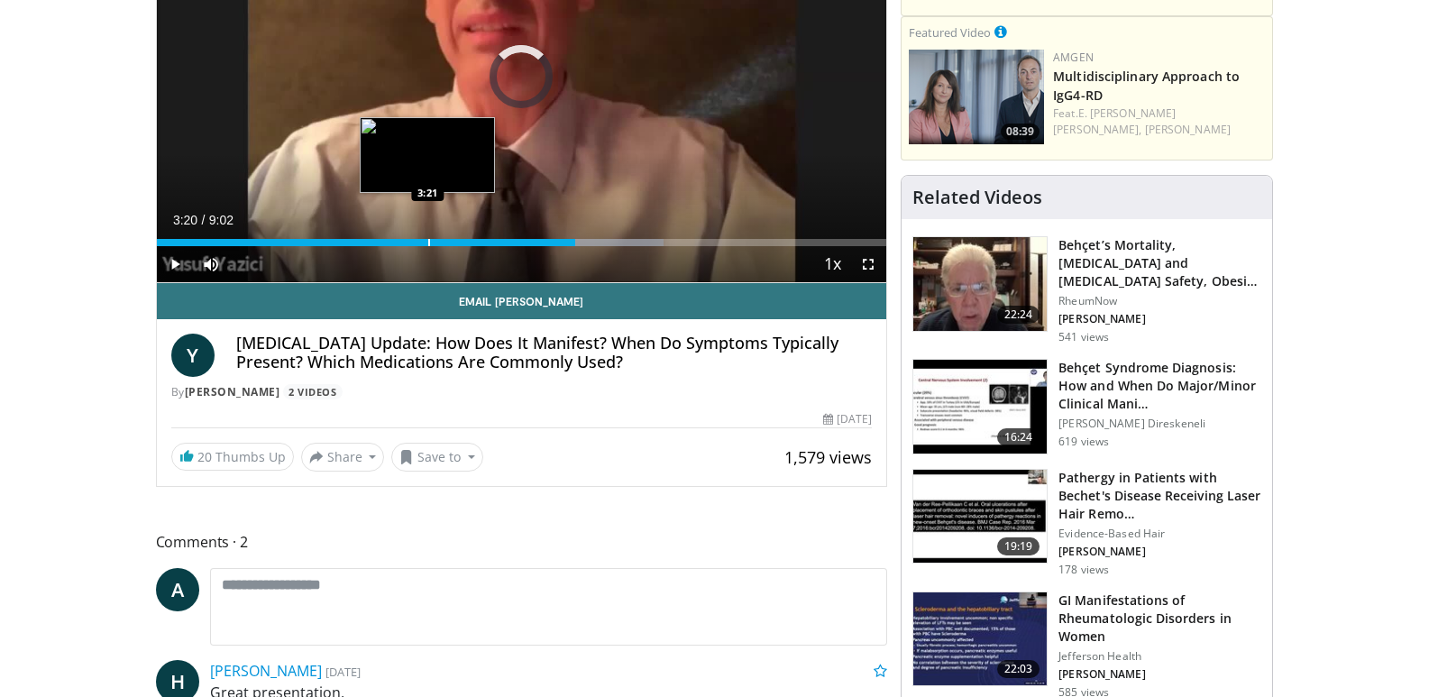
click at [428, 243] on div "Progress Bar" at bounding box center [429, 242] width 2 height 7
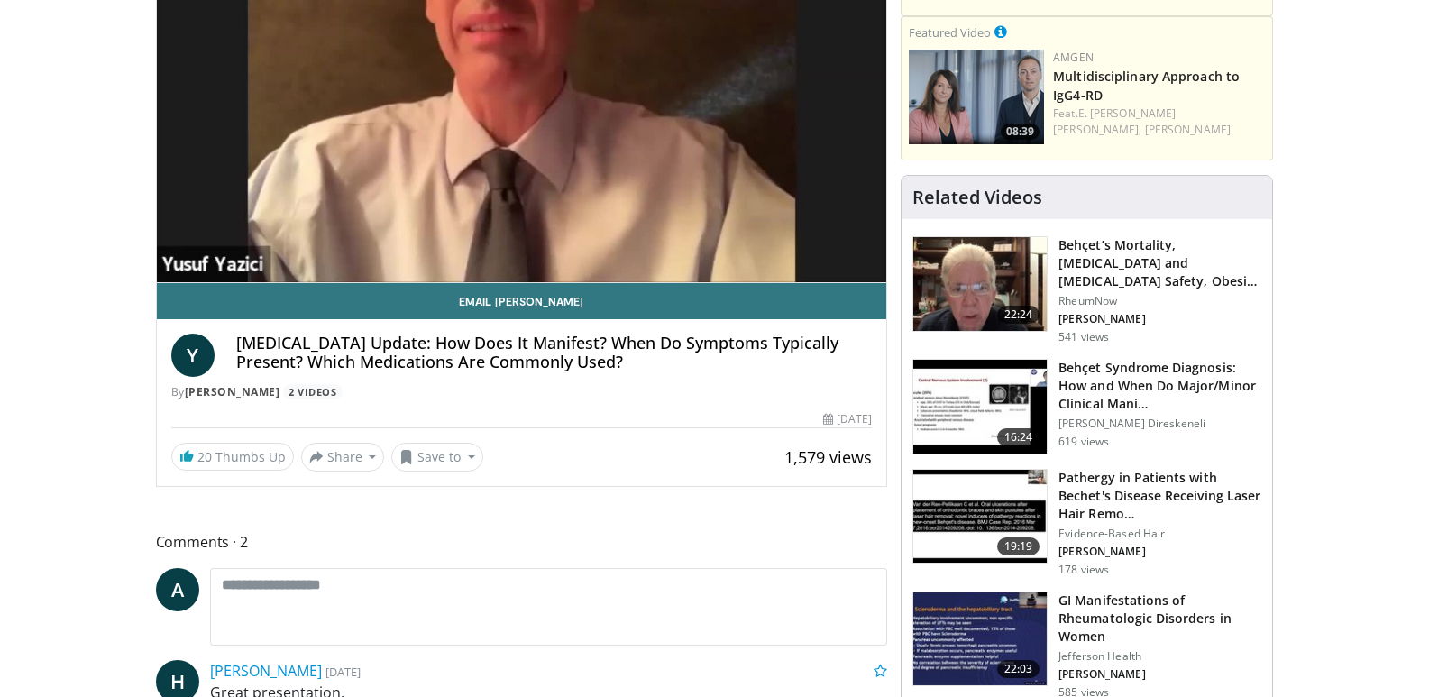
click at [380, 239] on video-js "**********" at bounding box center [522, 77] width 731 height 411
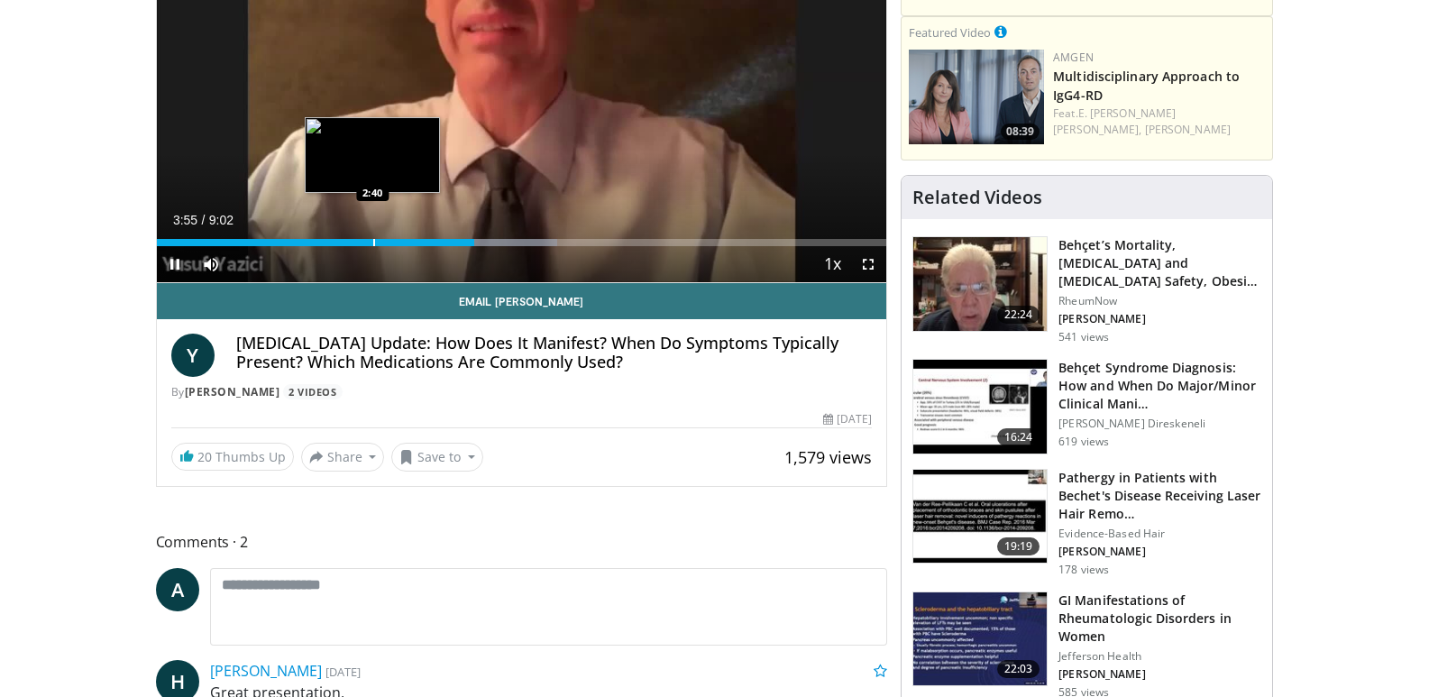
click at [373, 242] on div "Progress Bar" at bounding box center [374, 242] width 2 height 7
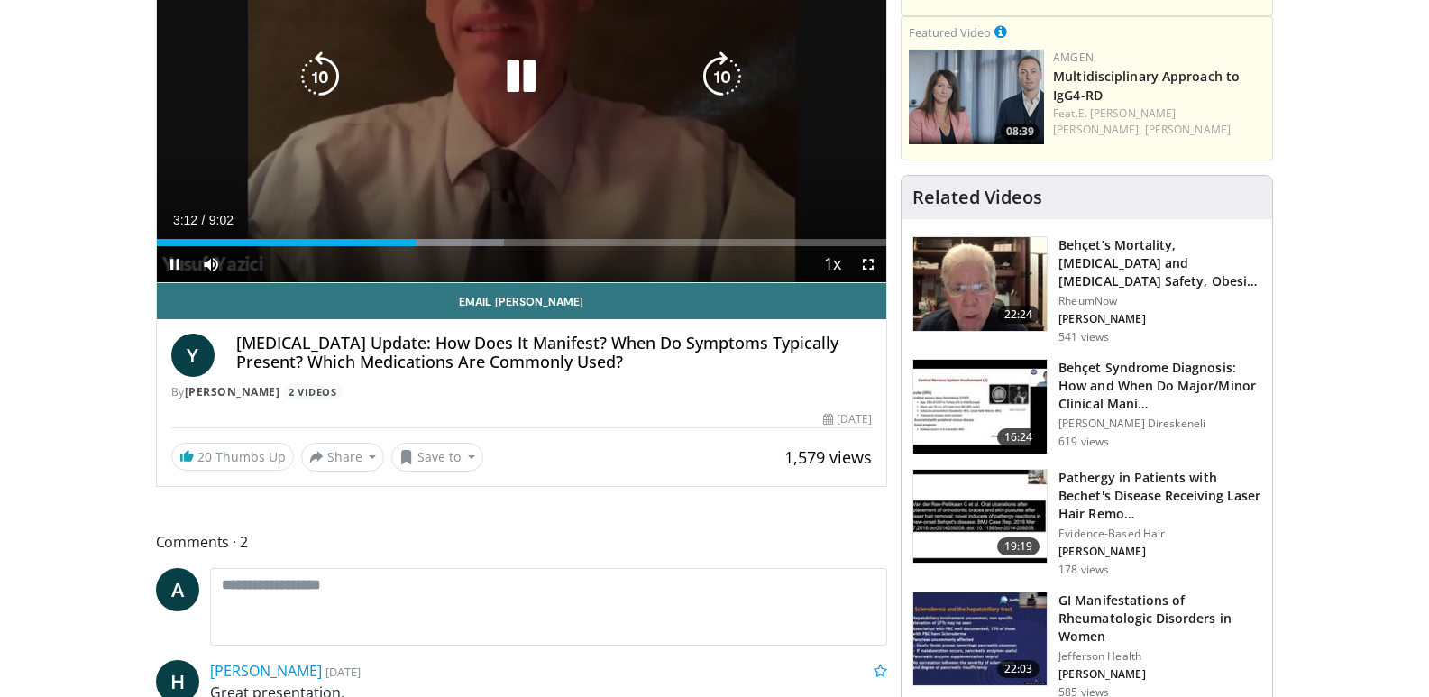
click at [467, 94] on div "10 seconds Tap to unmute" at bounding box center [522, 77] width 731 height 410
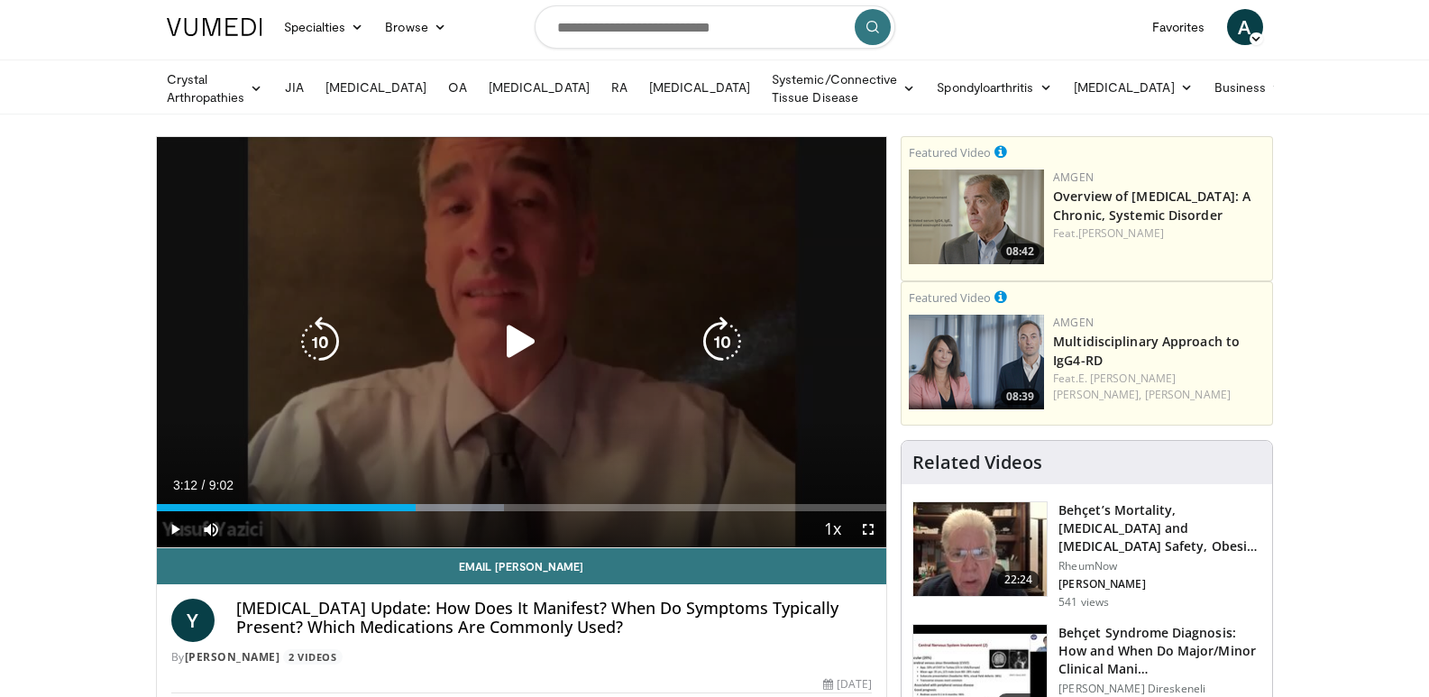
scroll to position [0, 0]
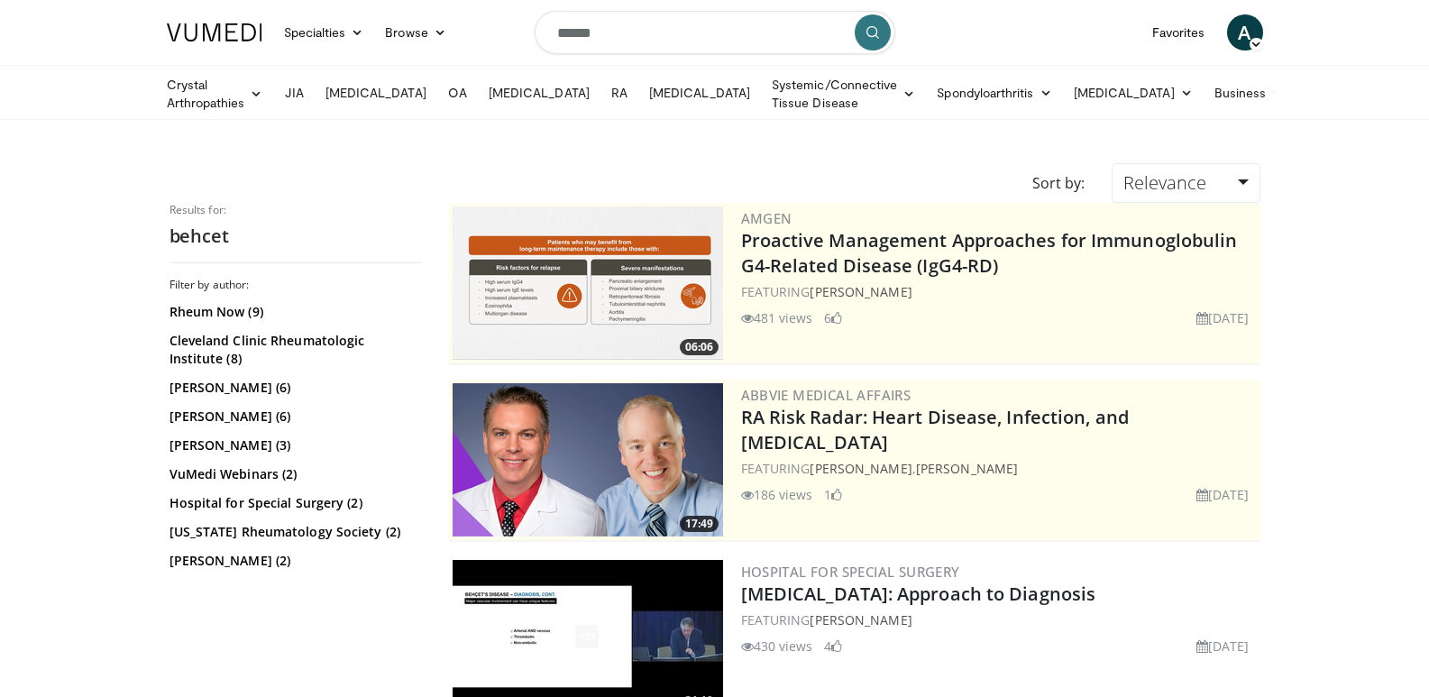
click at [630, 26] on input "******" at bounding box center [715, 32] width 361 height 43
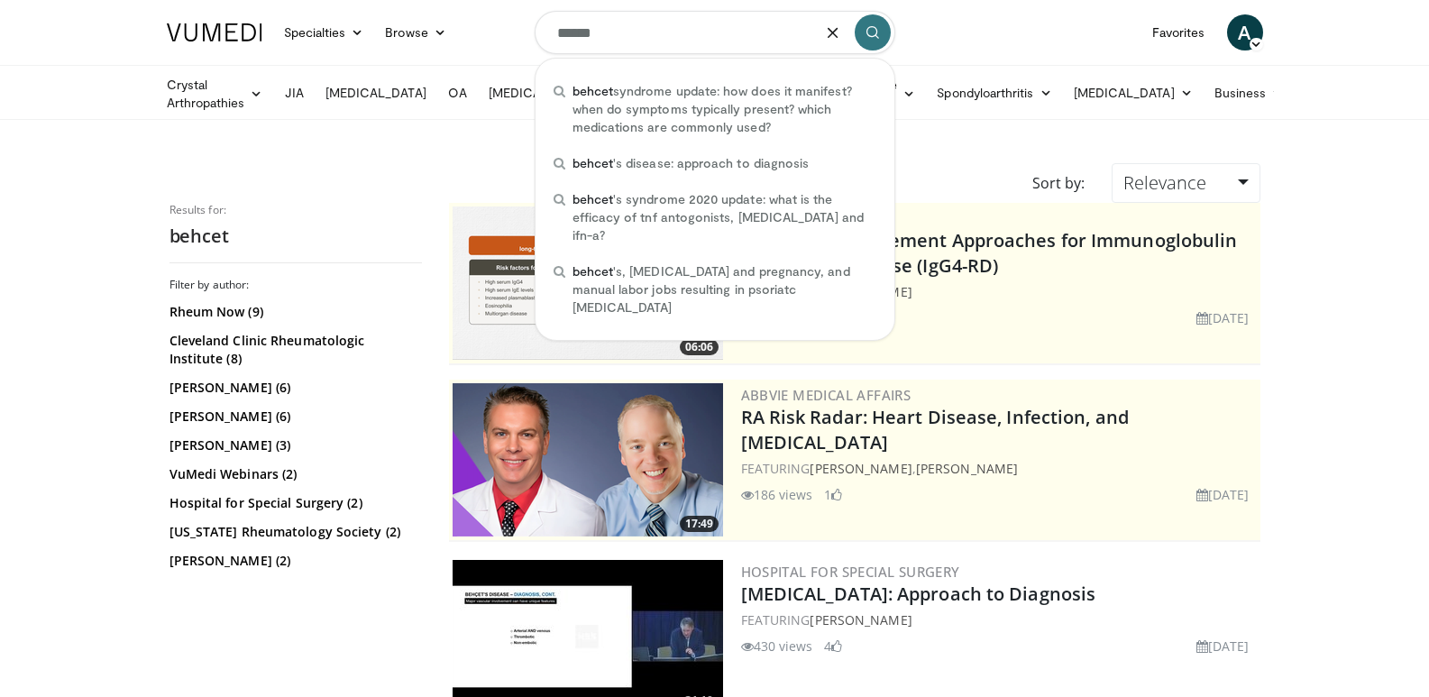
click at [826, 32] on icon "button" at bounding box center [833, 32] width 14 height 14
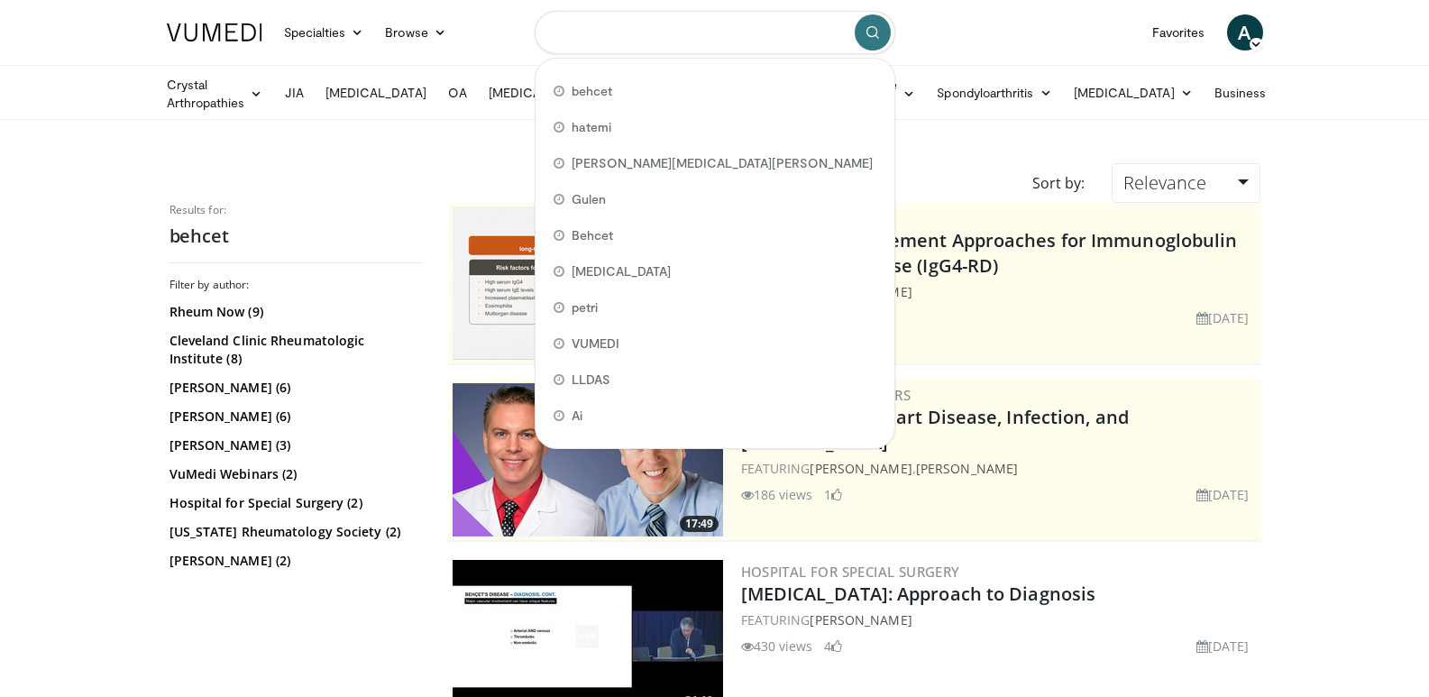
click at [591, 32] on input "Search topics, interventions" at bounding box center [715, 32] width 361 height 43
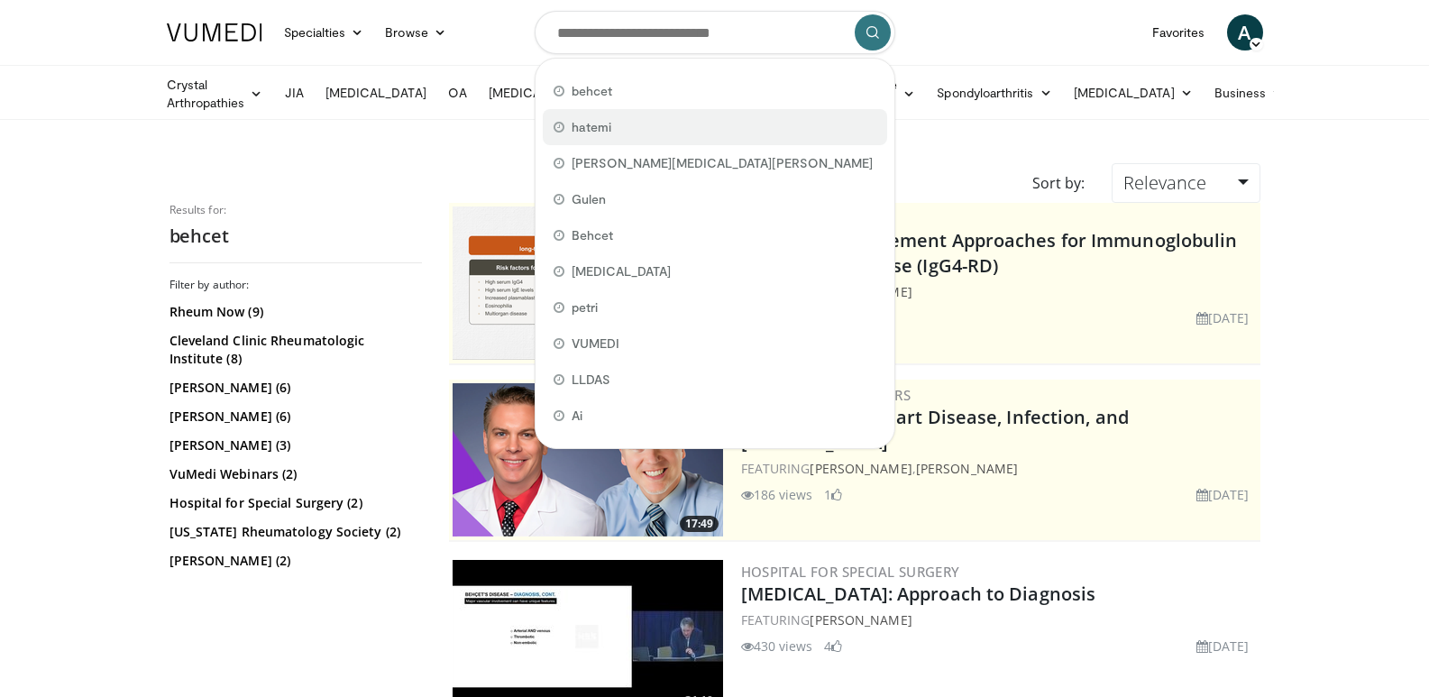
click at [584, 125] on span "hatemi" at bounding box center [592, 127] width 40 height 18
type input "******"
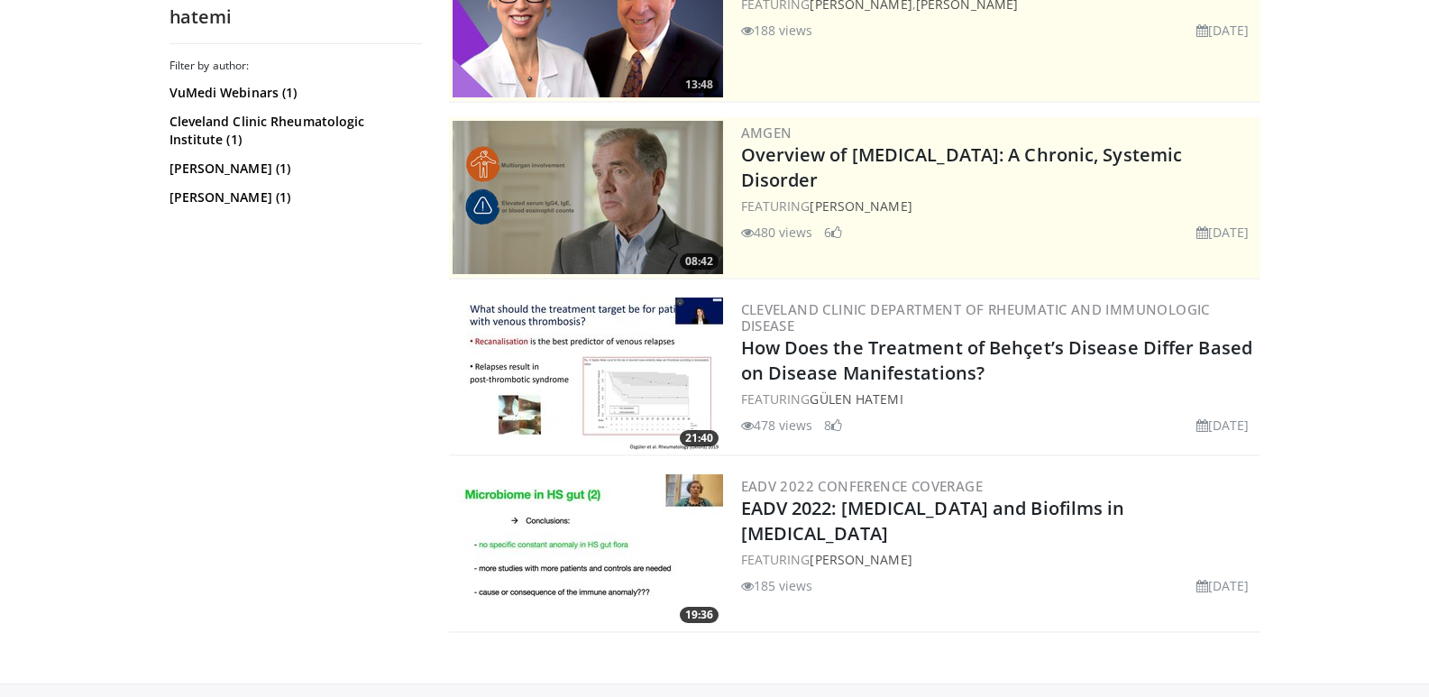
scroll to position [271, 0]
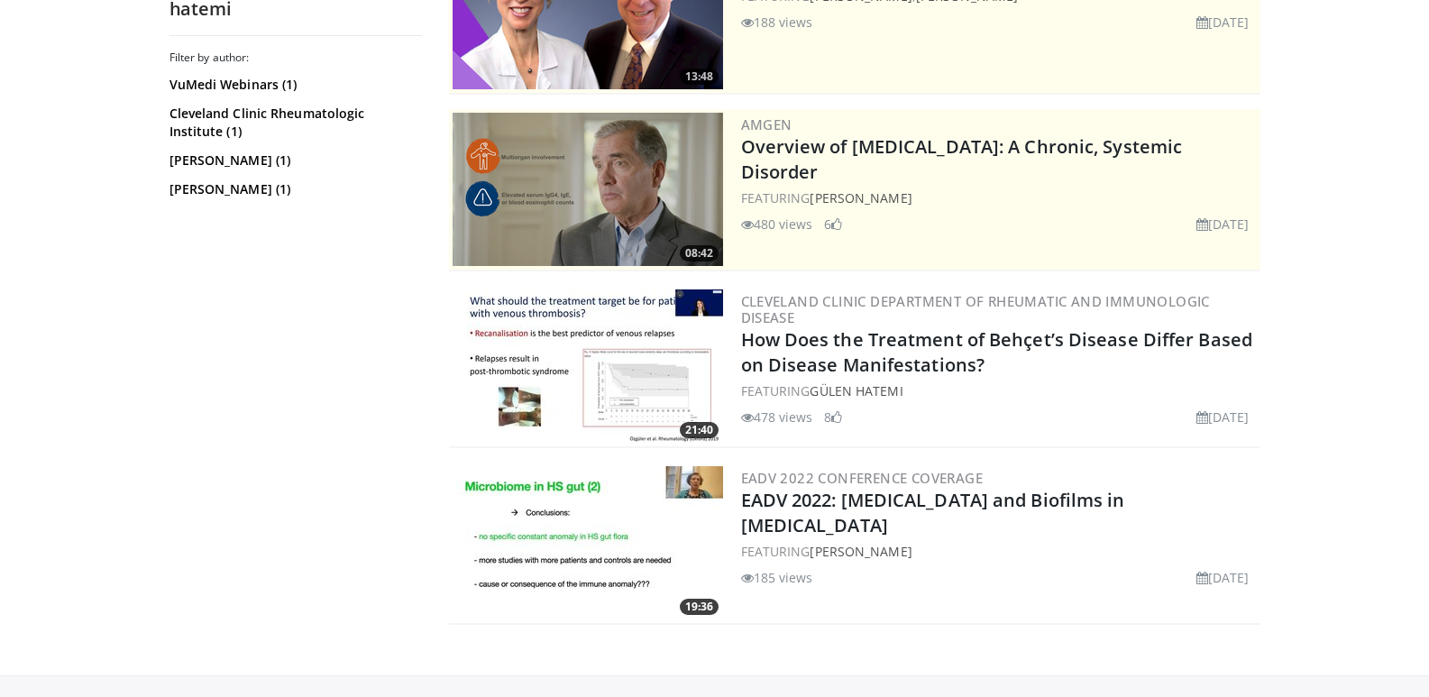
click at [638, 324] on img at bounding box center [588, 366] width 271 height 153
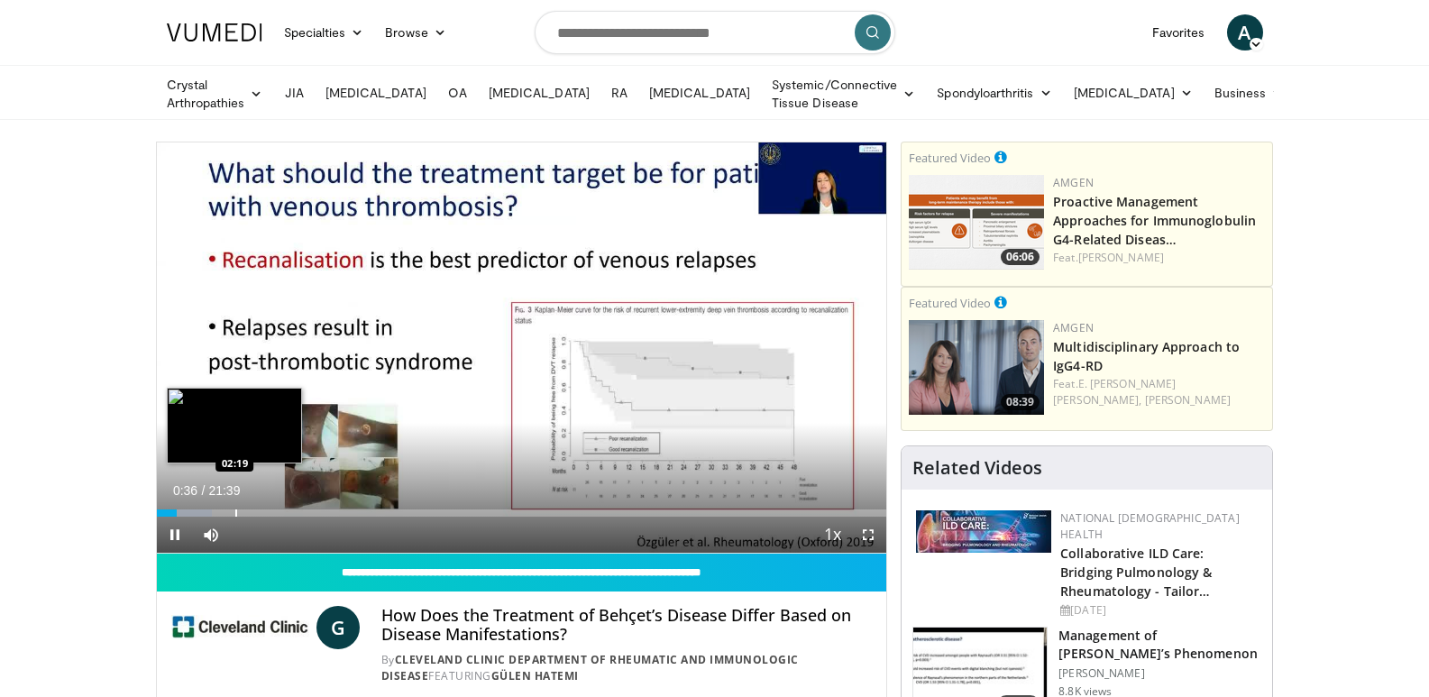
click at [234, 504] on div "Loaded : 7.63% 00:36 02:19" at bounding box center [522, 508] width 731 height 17
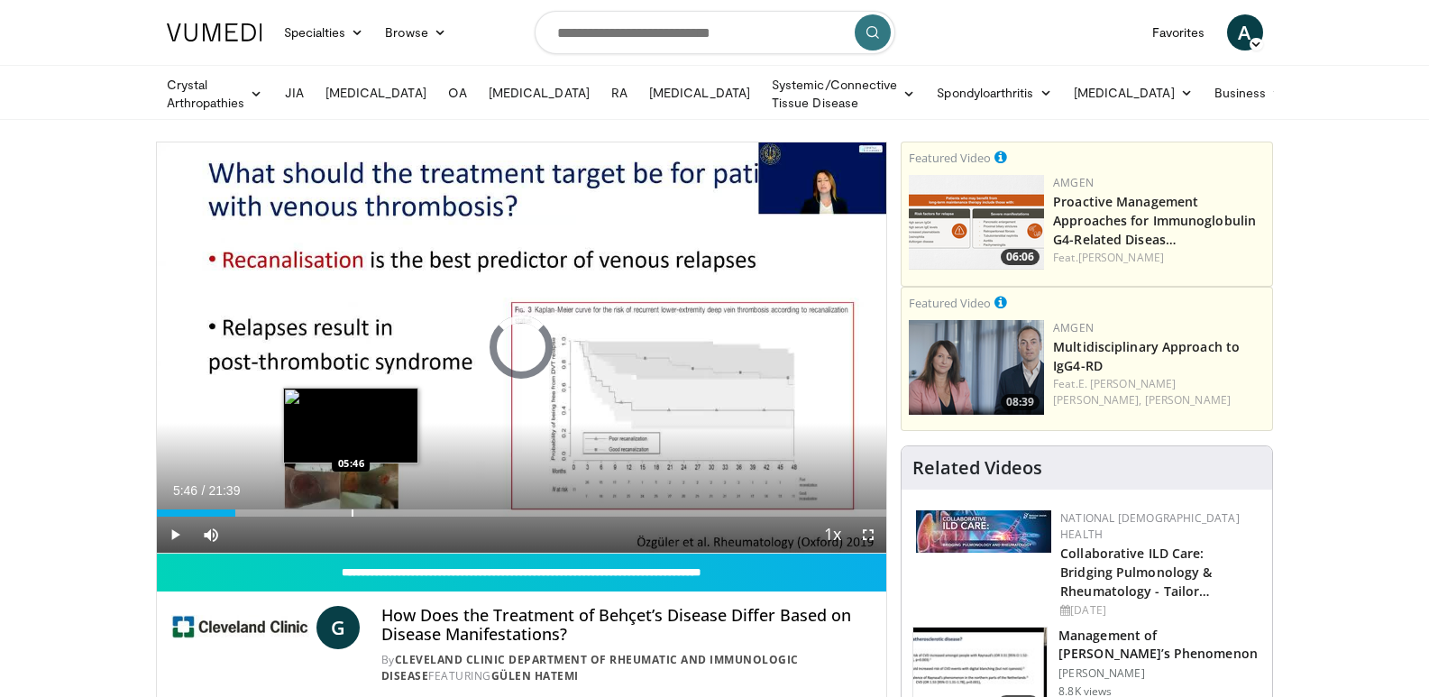
click at [351, 505] on div "Loaded : 0.00% 05:46 05:46" at bounding box center [522, 508] width 731 height 17
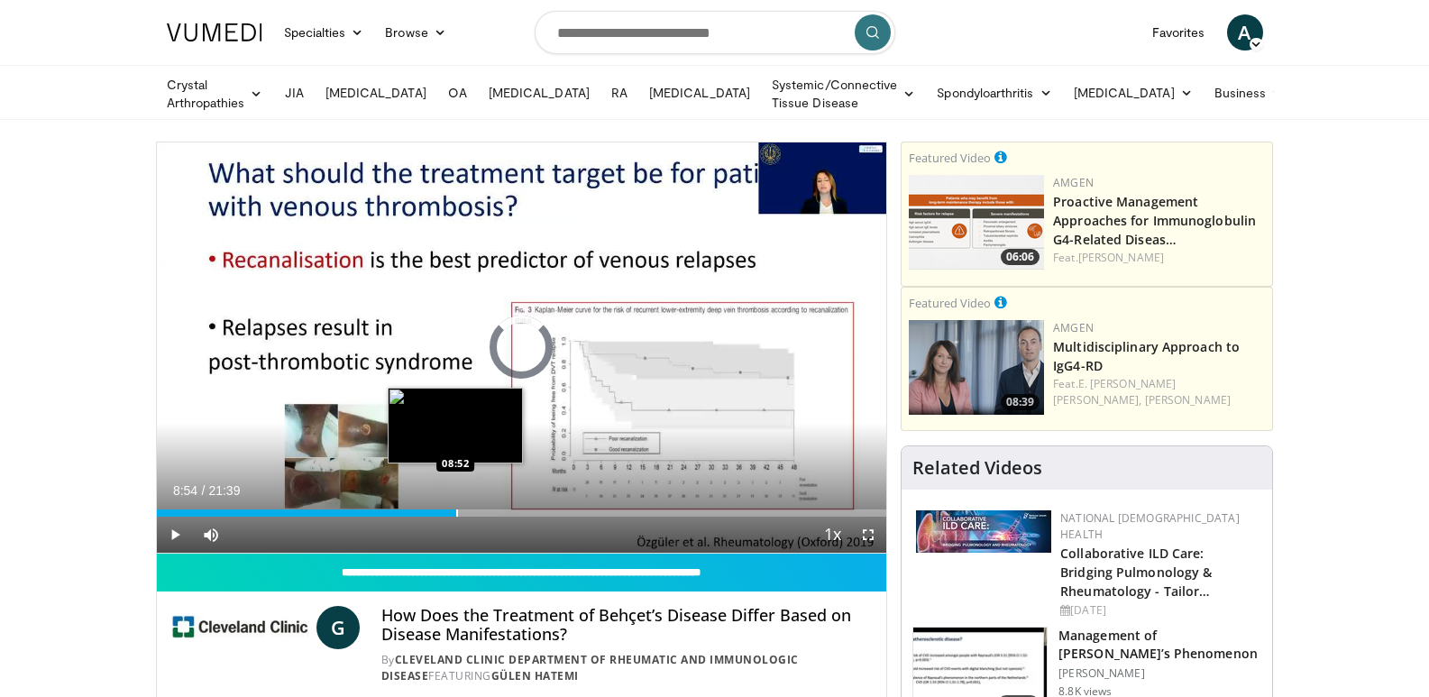
click at [456, 510] on div "Progress Bar" at bounding box center [457, 513] width 2 height 7
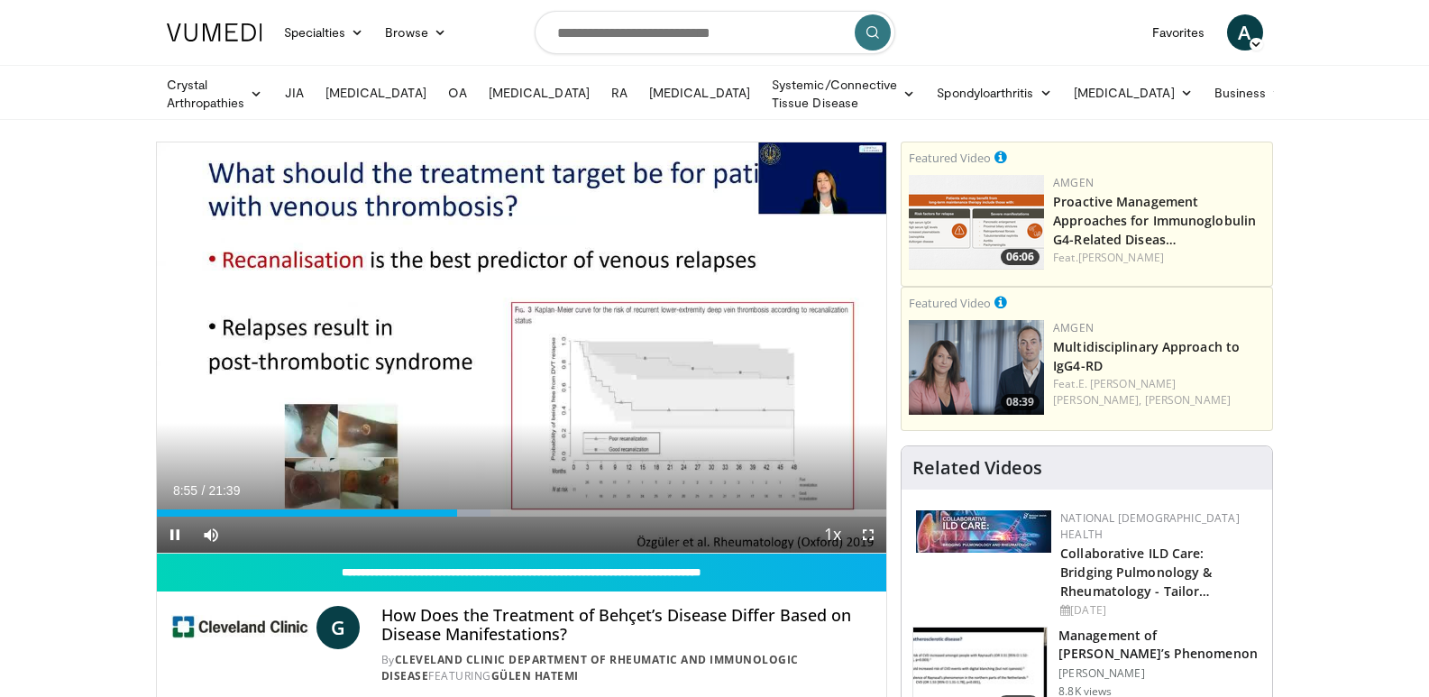
click at [539, 517] on div "Current Time 8:55 / Duration 21:39 Pause Skip Backward Skip Forward Mute Loaded…" at bounding box center [522, 535] width 731 height 36
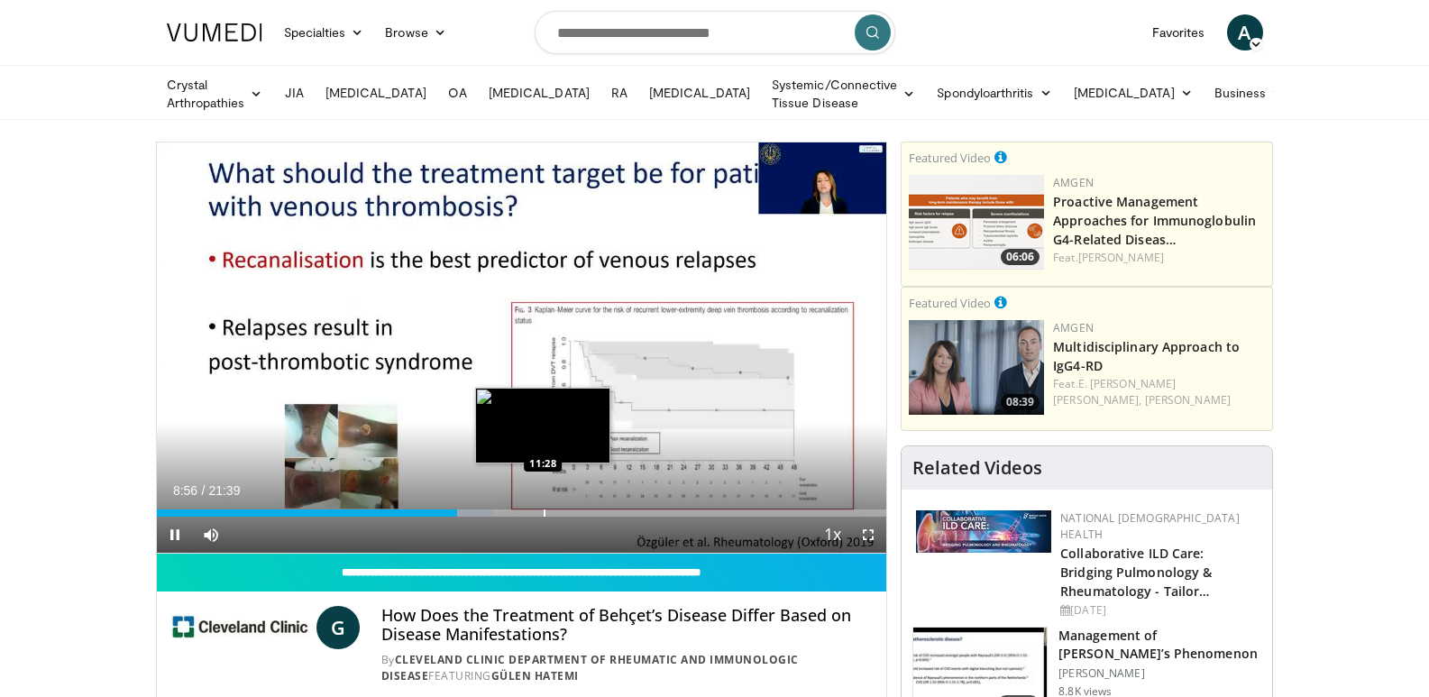
click at [544, 511] on div "Progress Bar" at bounding box center [545, 513] width 2 height 7
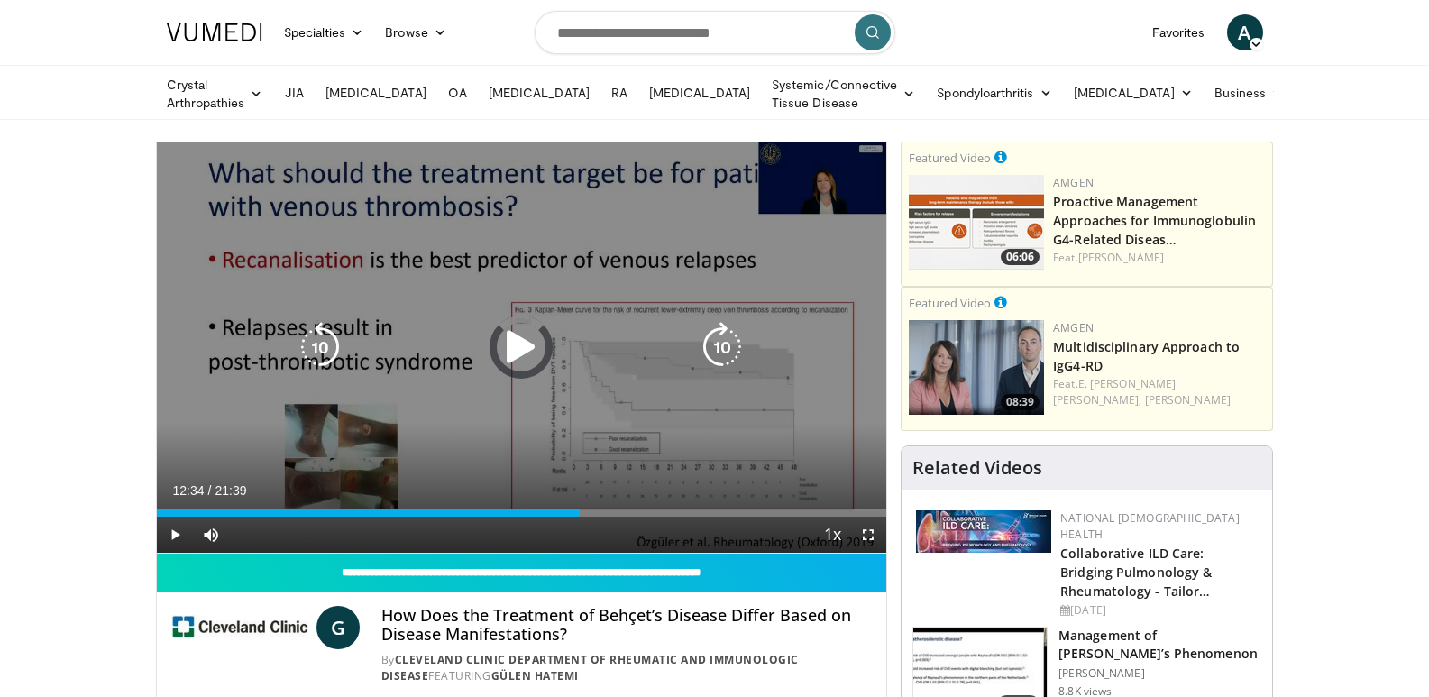
click at [580, 506] on div "Loaded : 0.00% 11:33 12:34" at bounding box center [522, 508] width 731 height 17
